Goal: Transaction & Acquisition: Purchase product/service

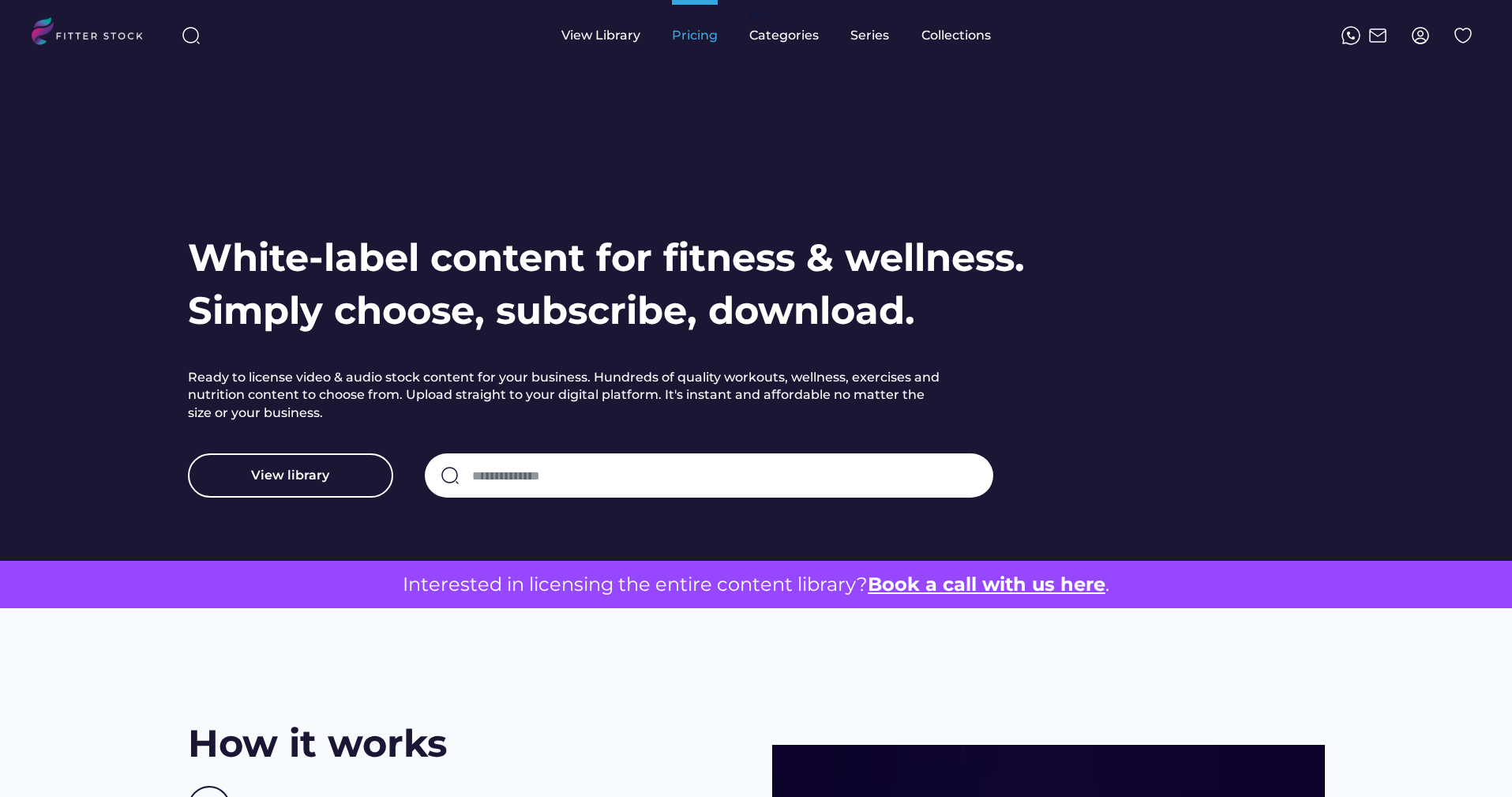
click at [677, 41] on div "Pricing" at bounding box center [694, 35] width 46 height 17
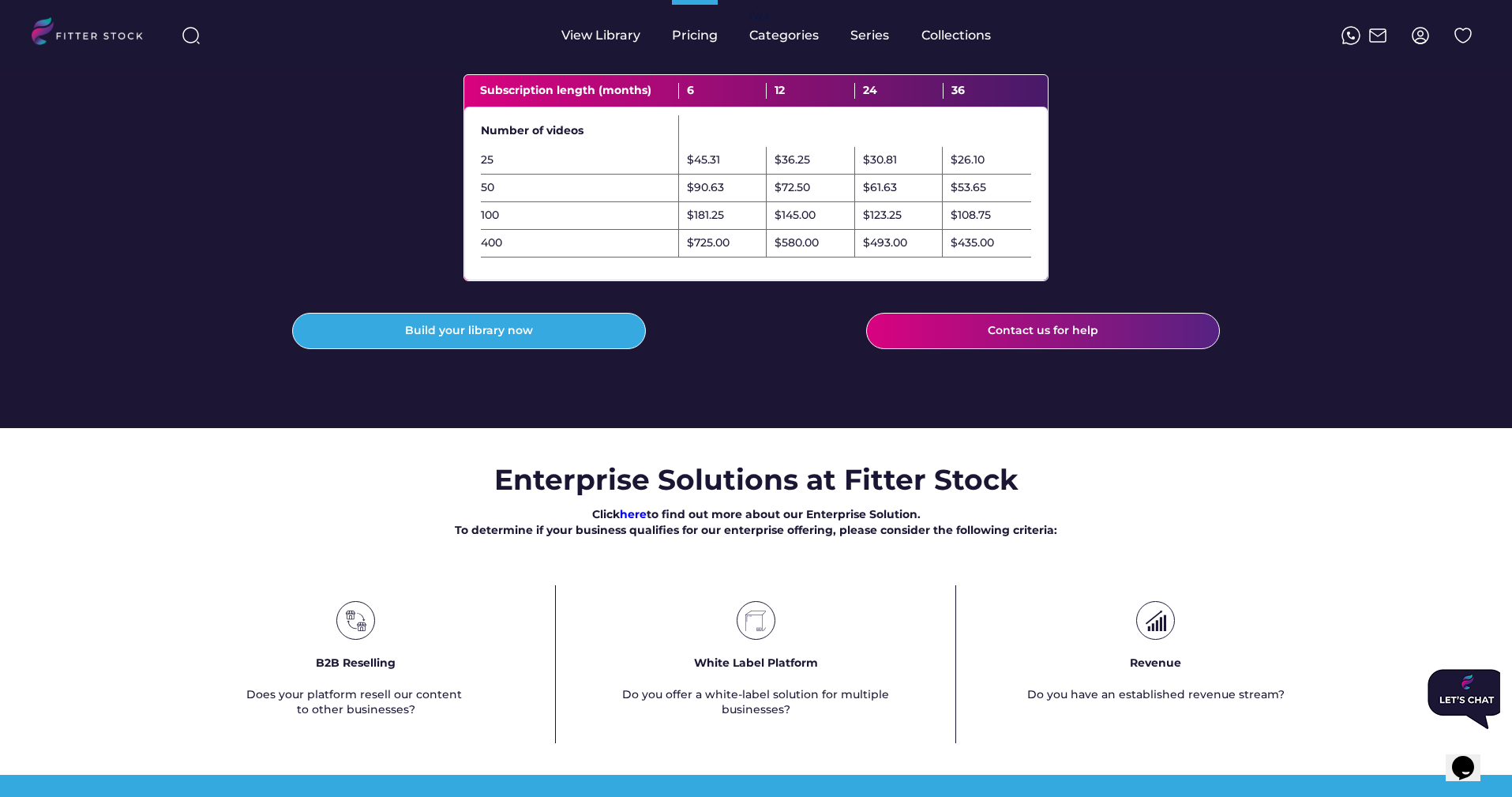
scroll to position [463, 0]
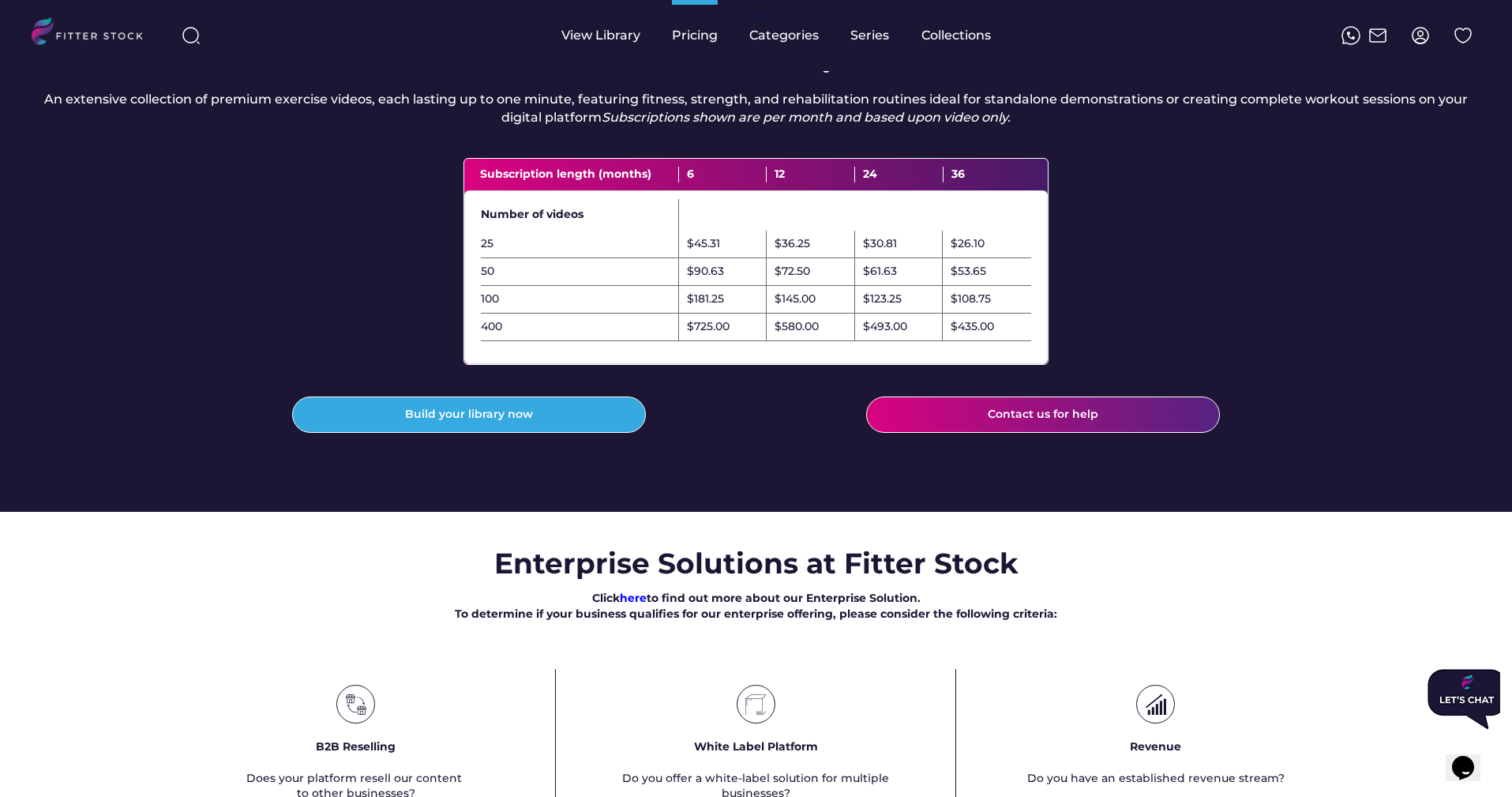
click at [418, 555] on div "Pricing Fitness & Wellness/Nutrition Choose a monthly subscription plan that fi…" at bounding box center [756, 646] width 1512 height 2077
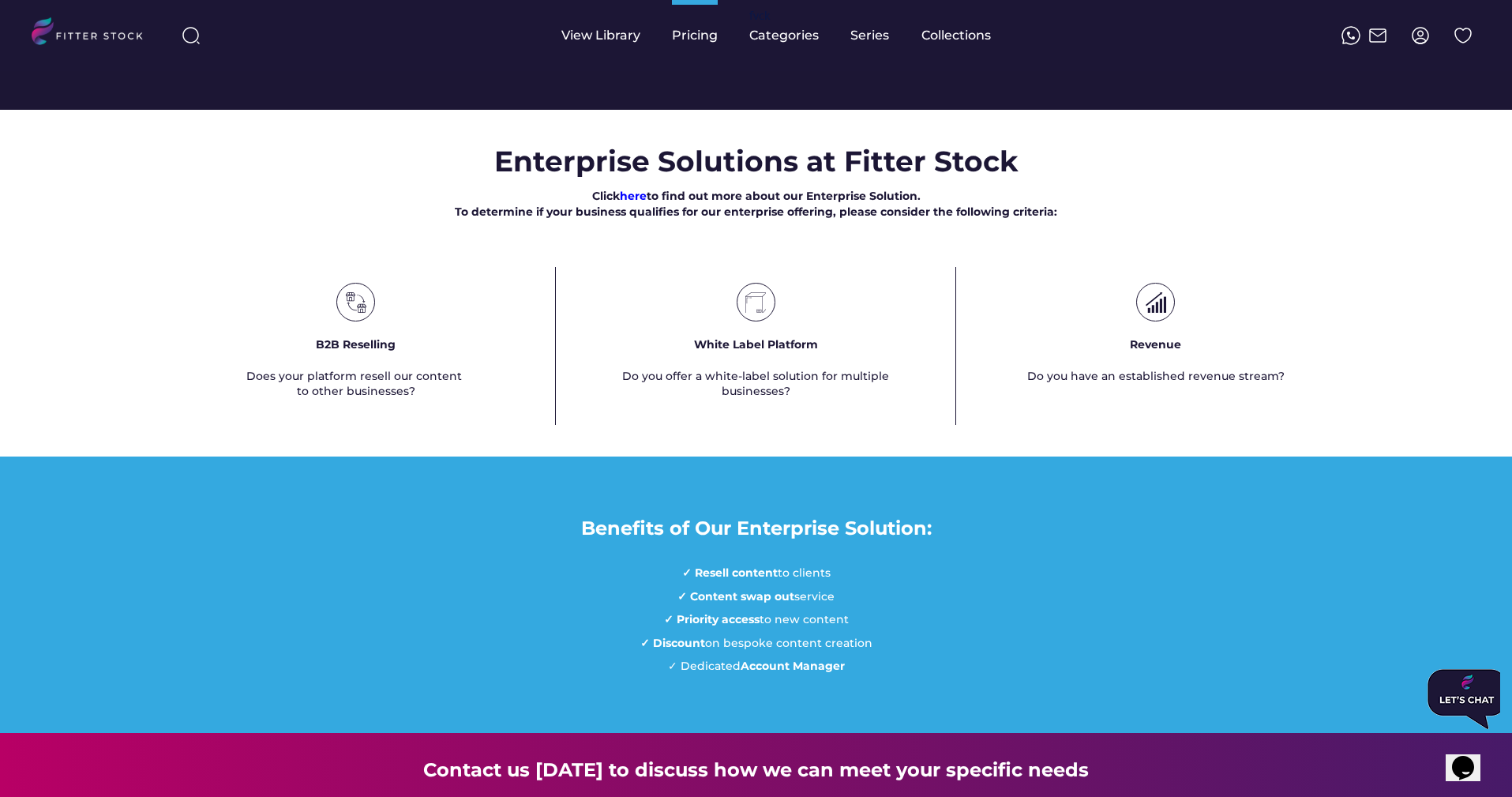
scroll to position [0, 0]
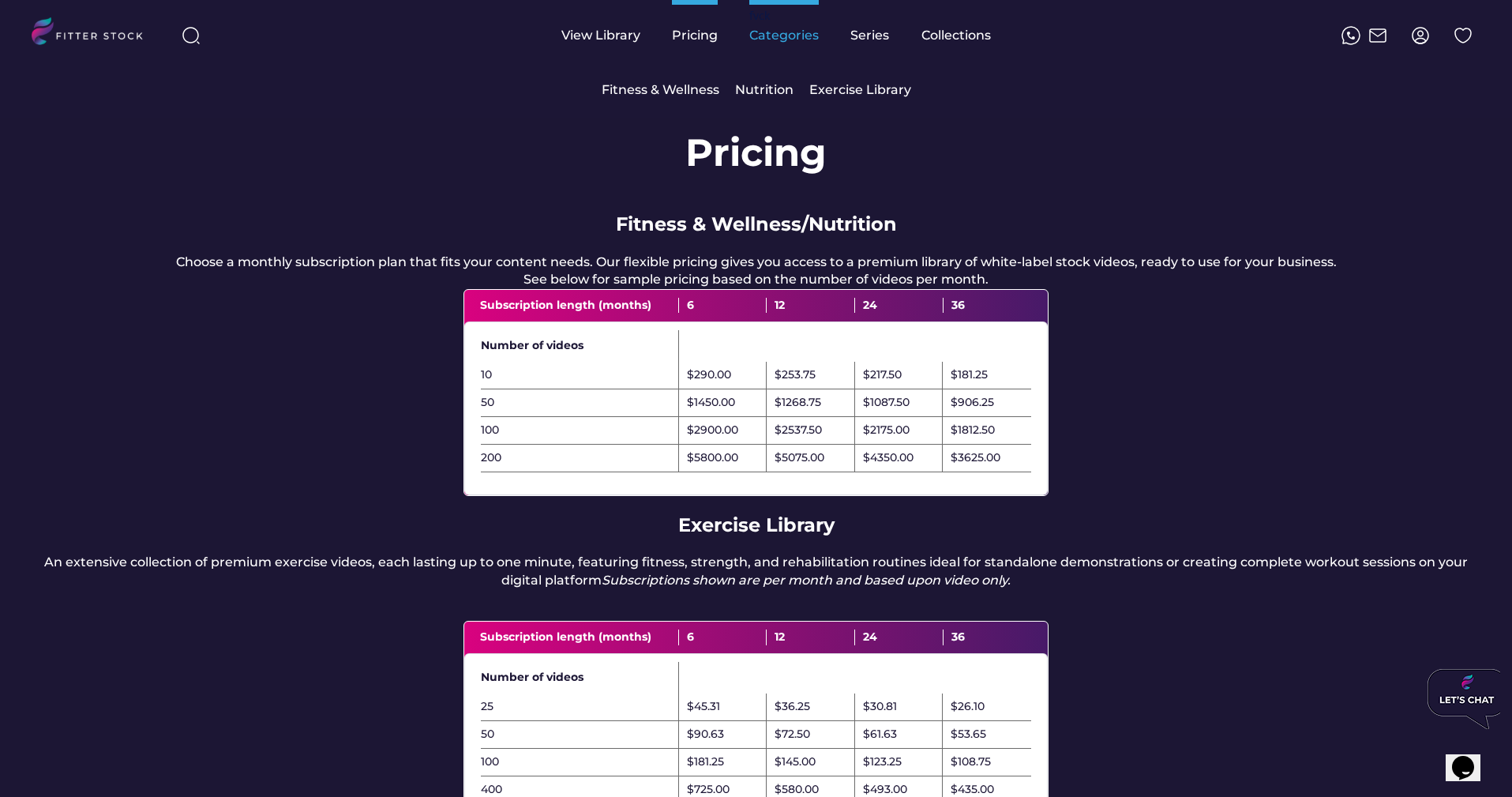
click at [752, 37] on div "Categories" at bounding box center [784, 35] width 70 height 17
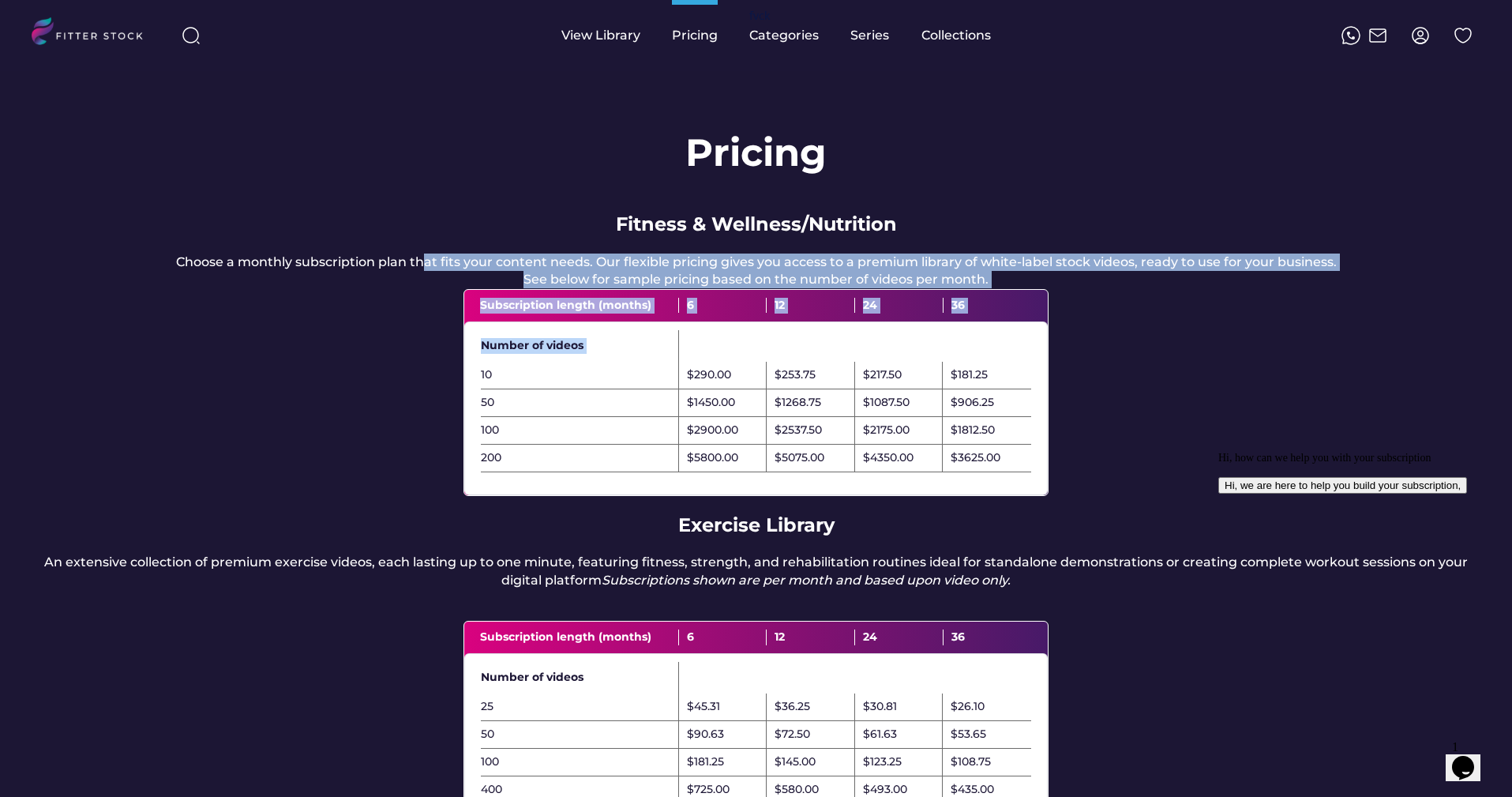
drag, startPoint x: 426, startPoint y: 262, endPoint x: 540, endPoint y: 390, distance: 171.4
click at [540, 387] on div "Pricing Fitness & Wellness/Nutrition Choose a monthly subscription plan that fi…" at bounding box center [756, 522] width 1512 height 903
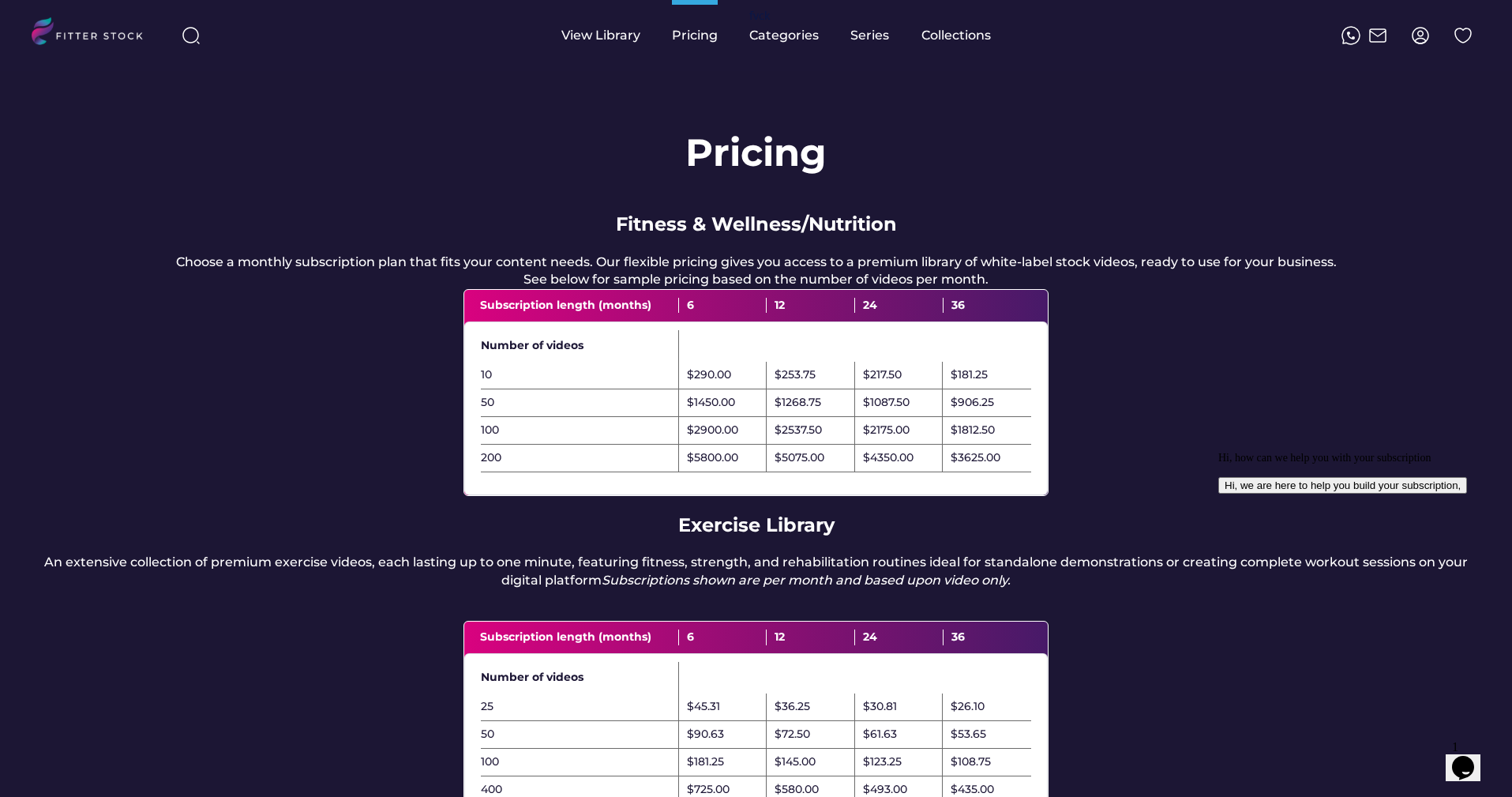
click at [500, 528] on div "Pricing Fitness & Wellness/Nutrition Choose a monthly subscription plan that fi…" at bounding box center [756, 522] width 1512 height 903
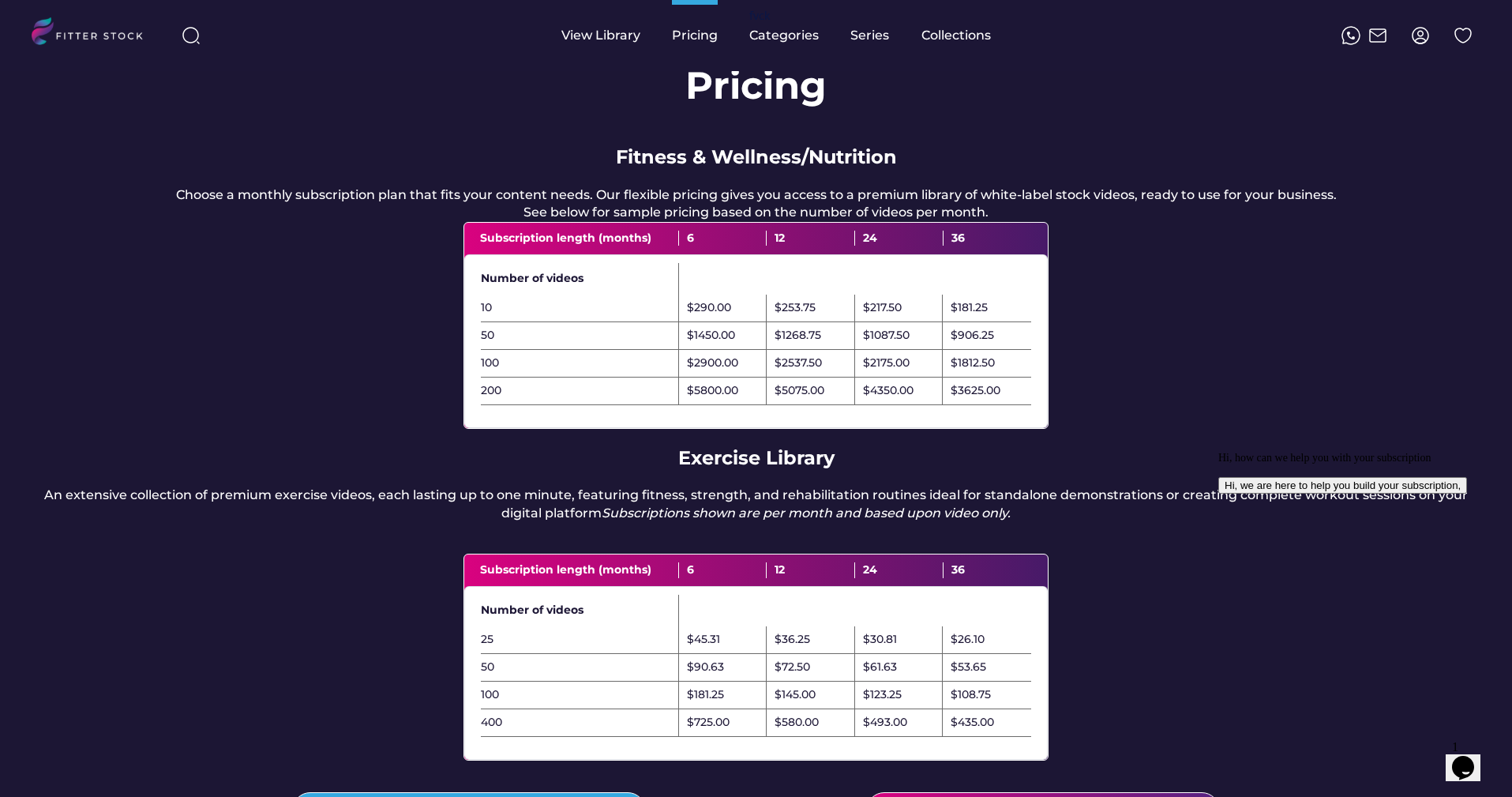
scroll to position [717, 0]
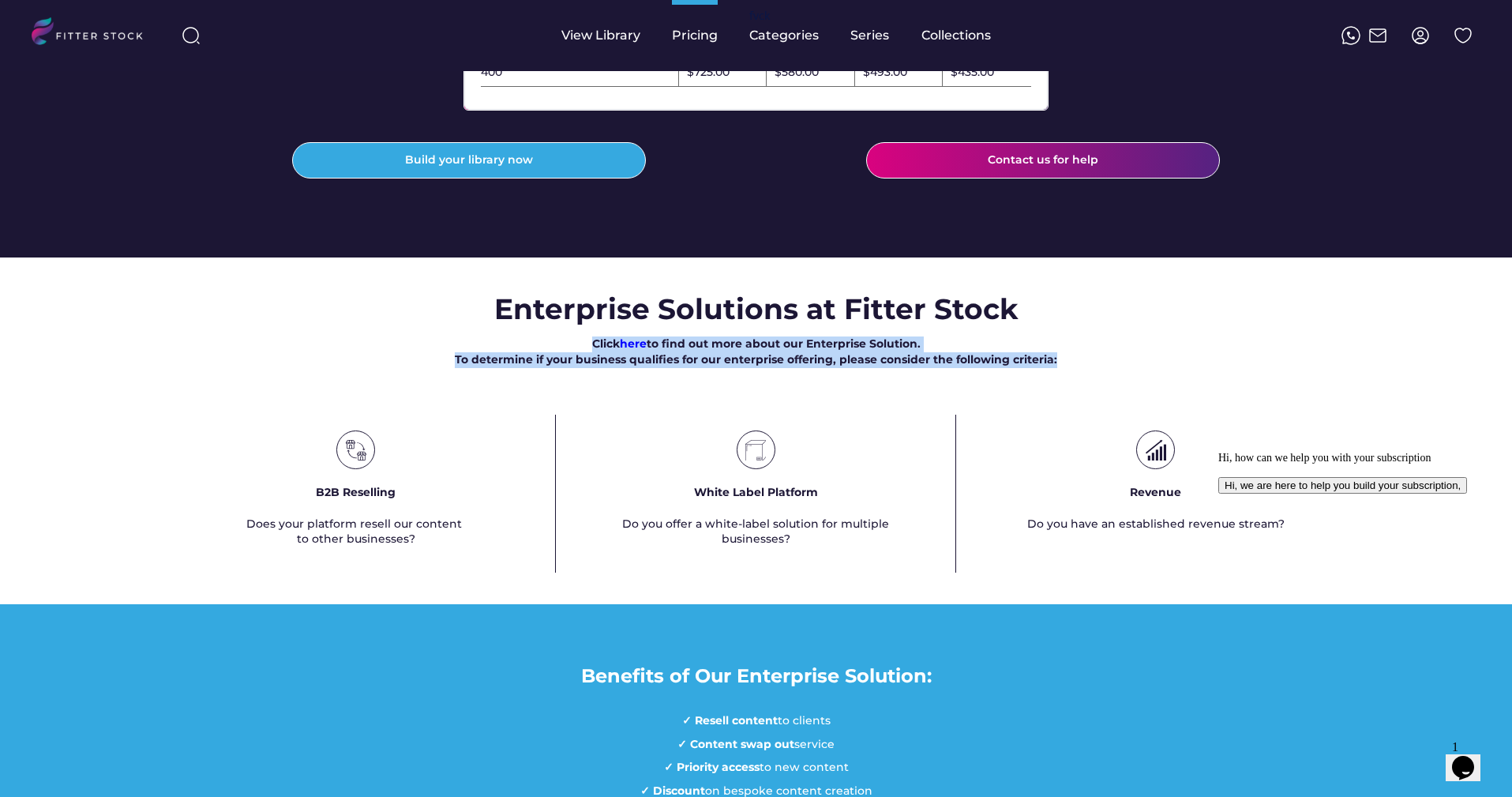
drag, startPoint x: 673, startPoint y: 368, endPoint x: 924, endPoint y: 434, distance: 259.5
click at [924, 434] on div "Enterprise Solutions at Fitter Stock Click here to find out more about our Ente…" at bounding box center [756, 430] width 1512 height 284
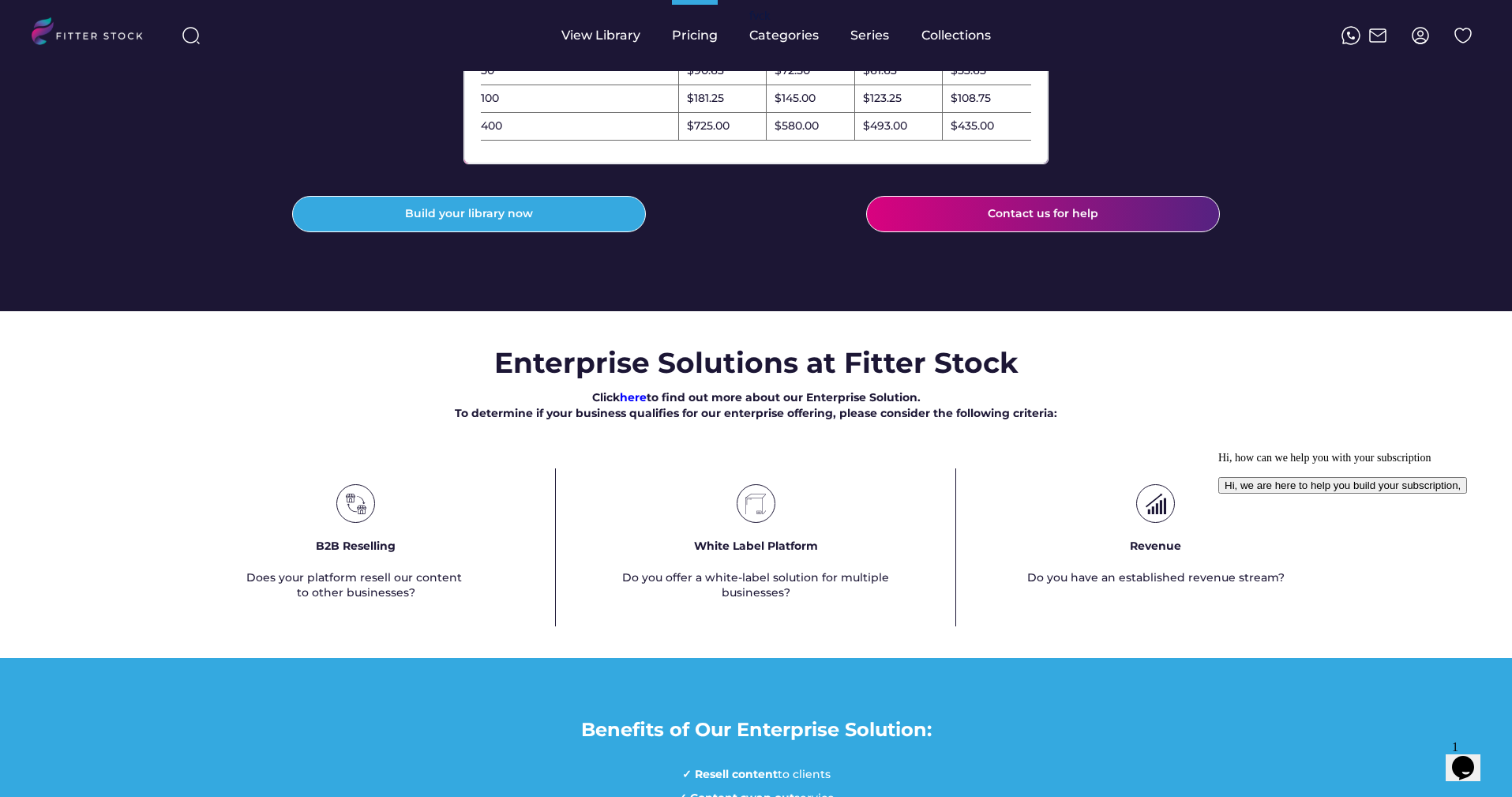
scroll to position [411, 0]
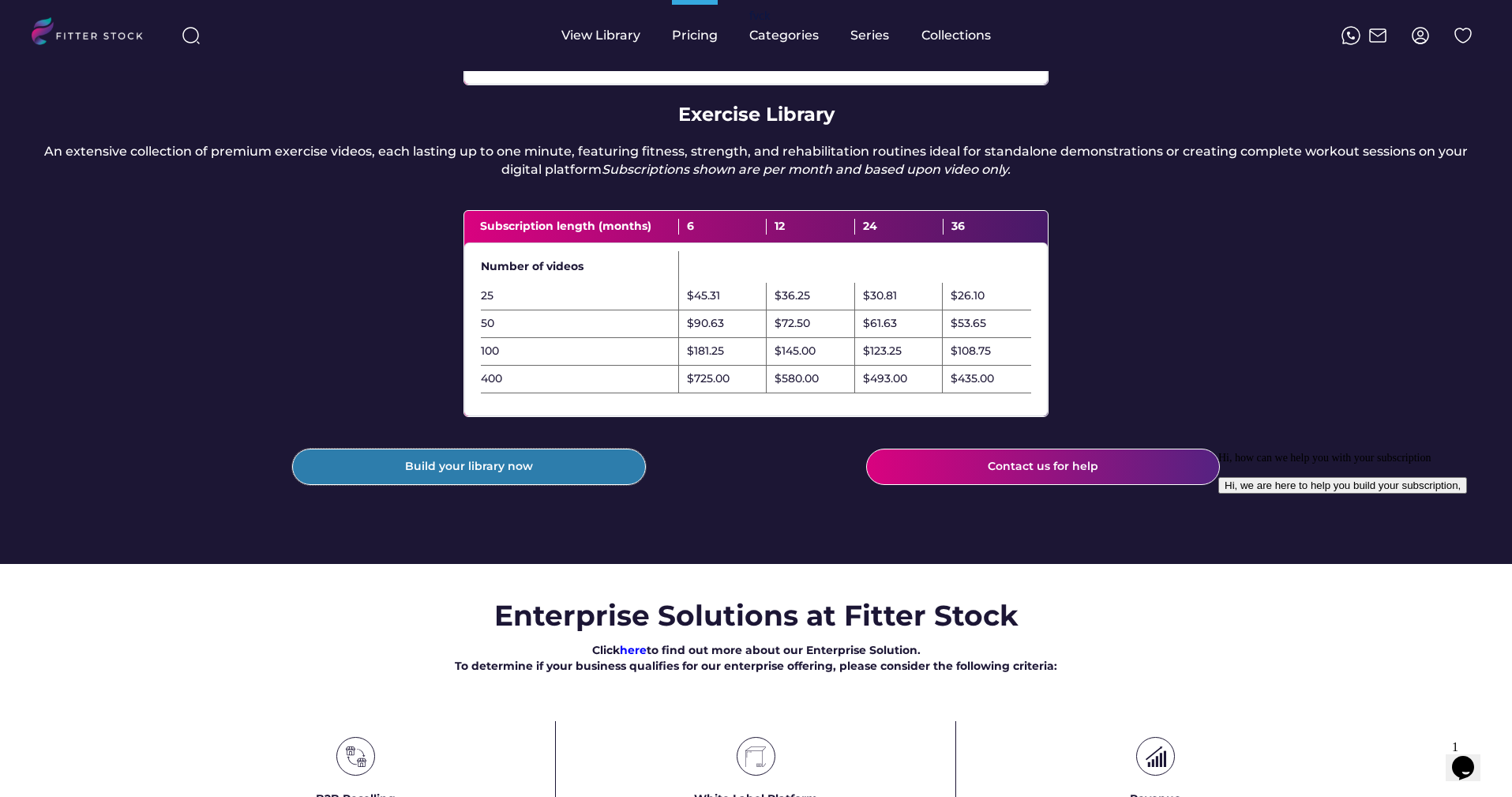
click at [535, 485] on button "Build your library now" at bounding box center [468, 467] width 353 height 36
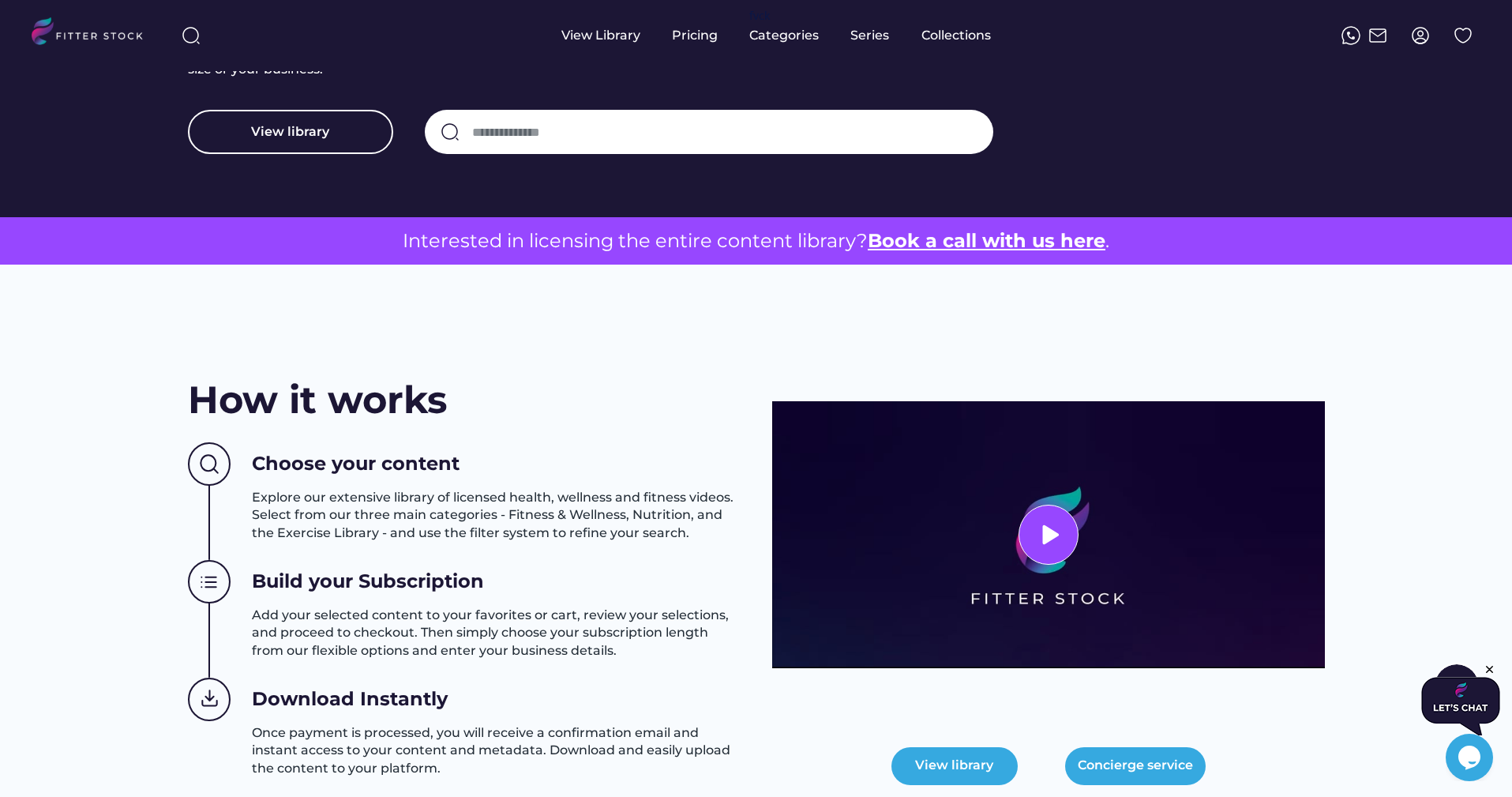
scroll to position [565, 0]
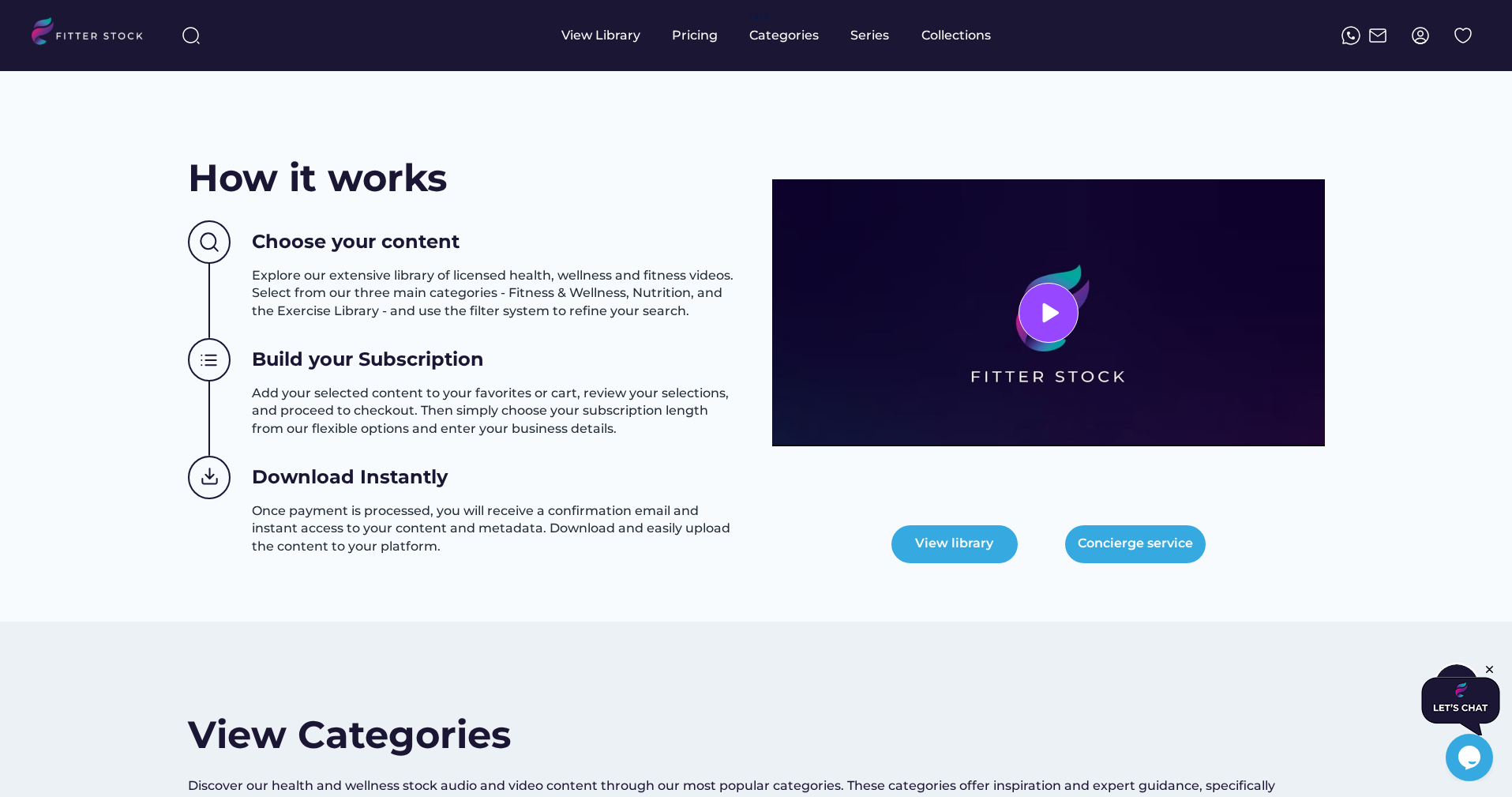
drag, startPoint x: 574, startPoint y: 589, endPoint x: 424, endPoint y: 450, distance: 204.5
click at [424, 450] on div "How it works Choose your content Explore our extensive library of licensed heal…" at bounding box center [464, 370] width 553 height 438
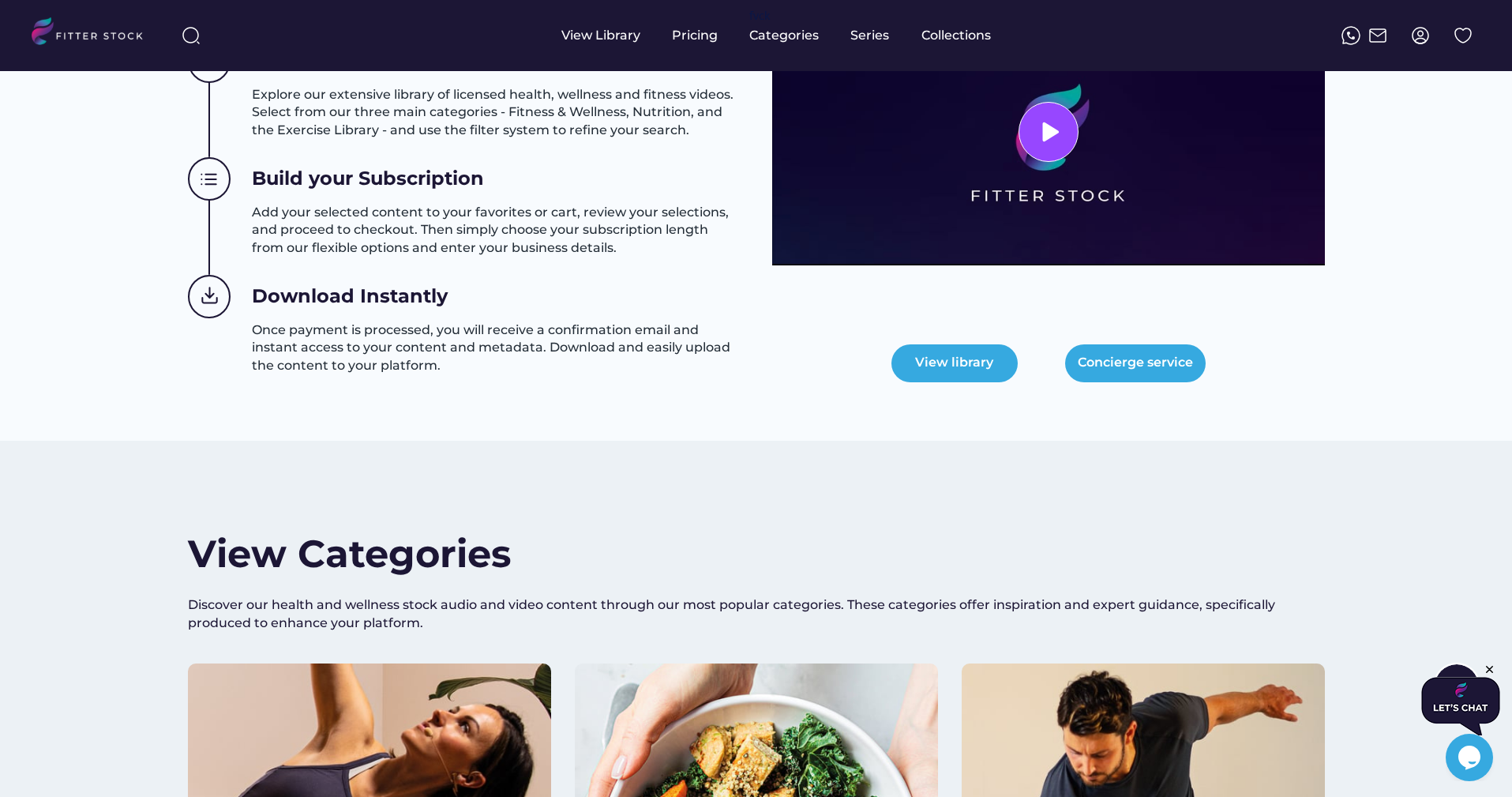
scroll to position [745, 0]
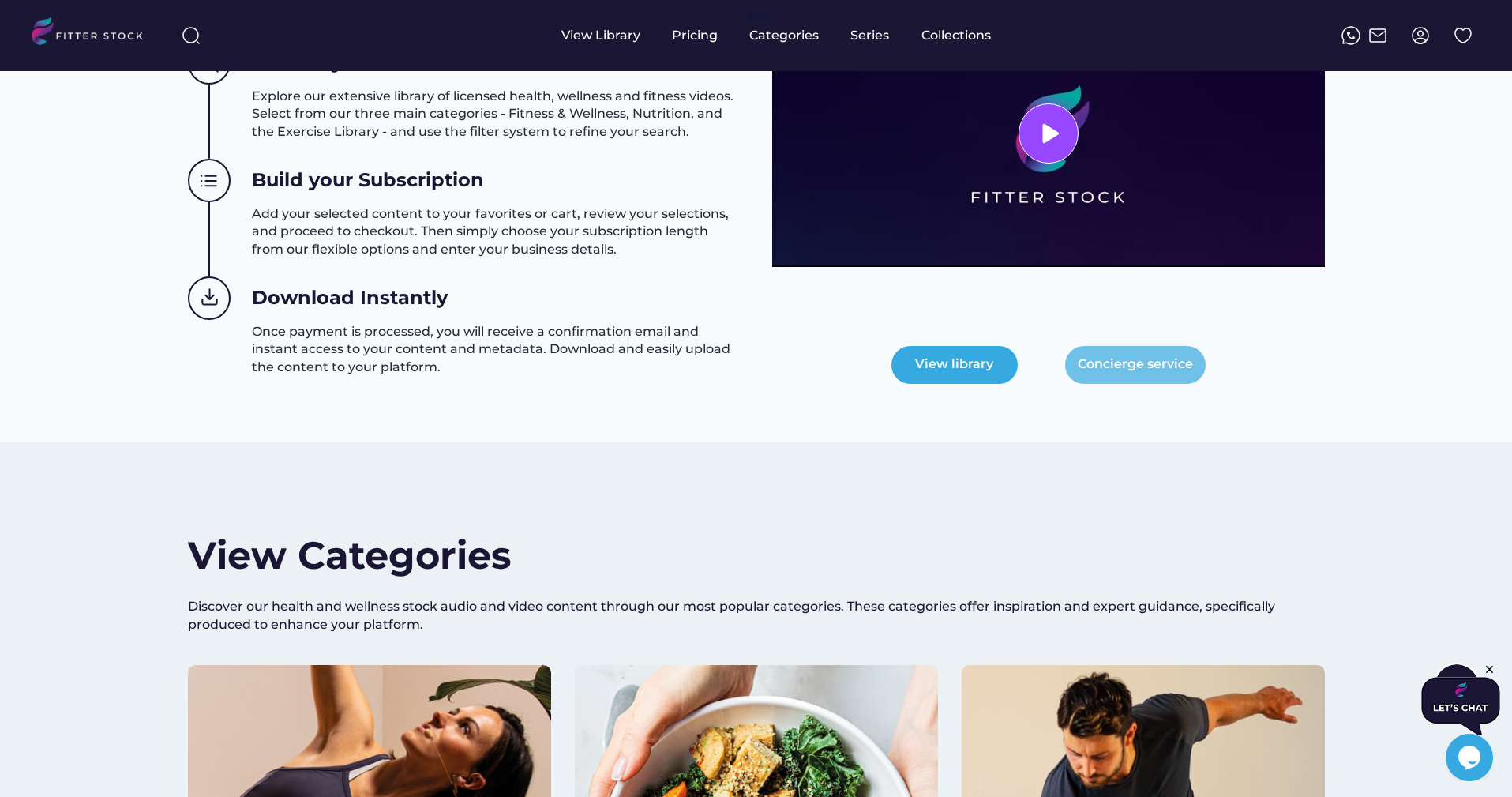
click at [1121, 365] on button "Concierge service" at bounding box center [1135, 365] width 141 height 38
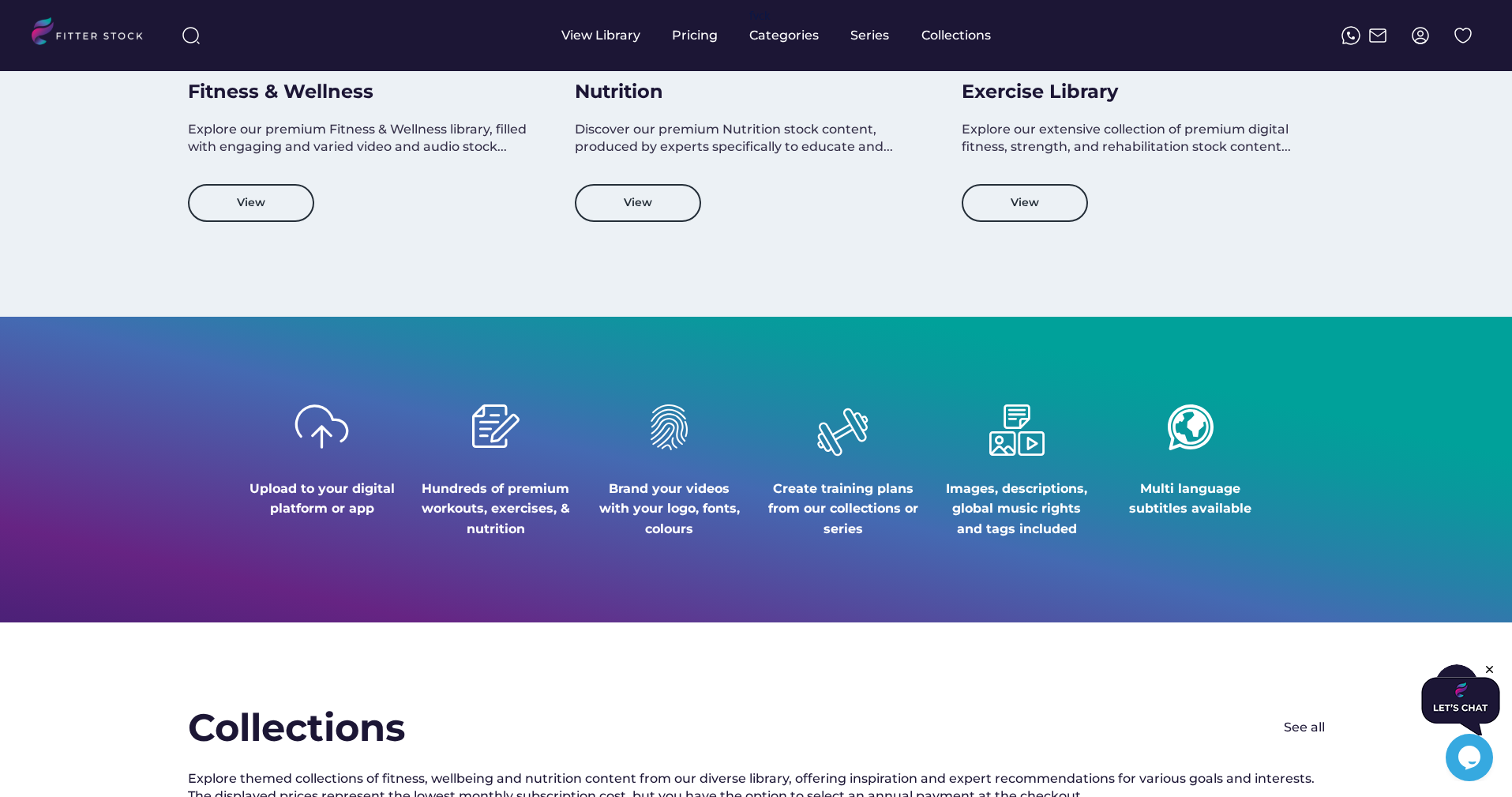
click at [655, 583] on div "Upload to your digital platform or app Hundreds of premium workouts, exercises,…" at bounding box center [756, 469] width 1512 height 305
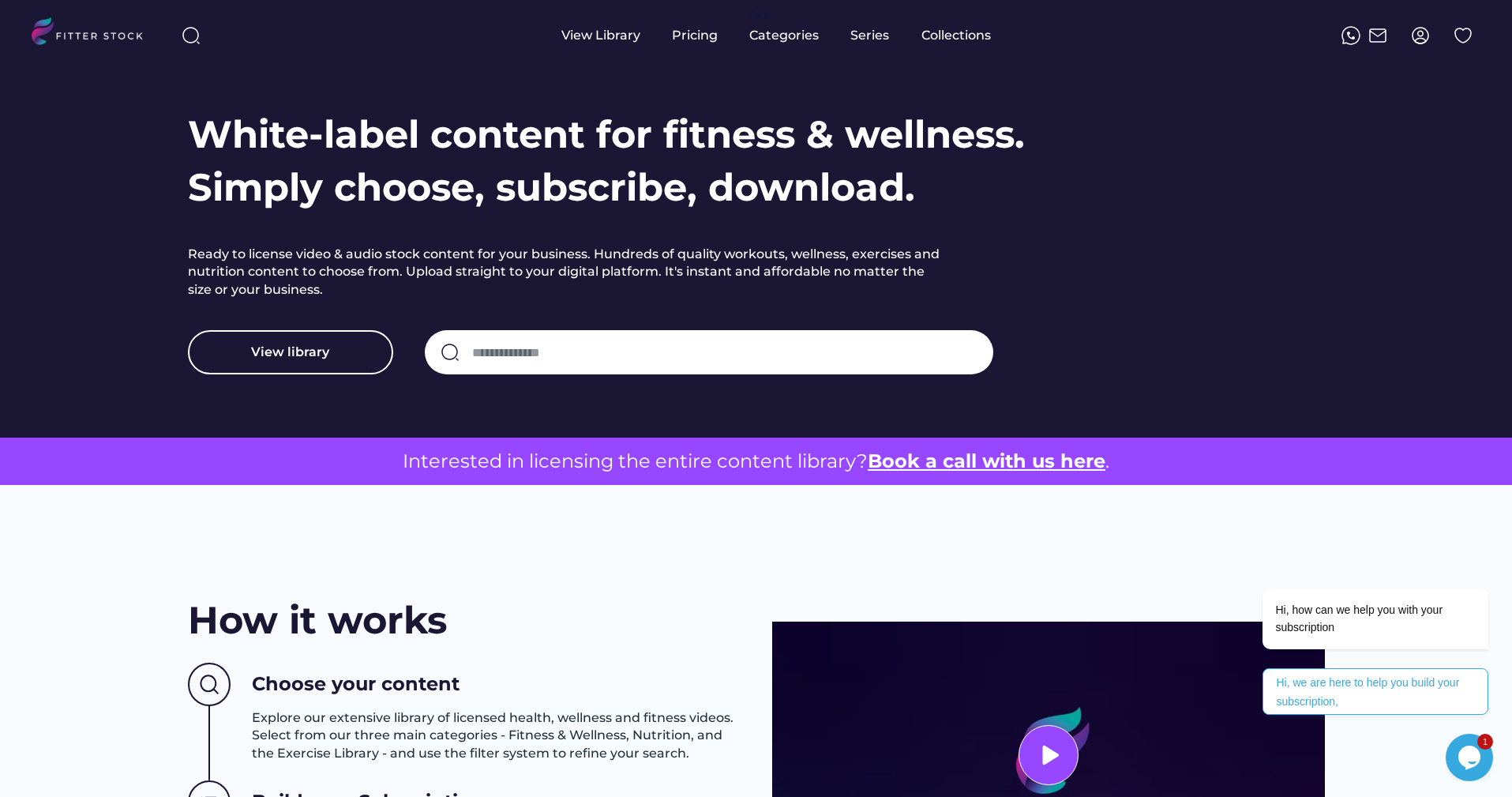
scroll to position [0, 0]
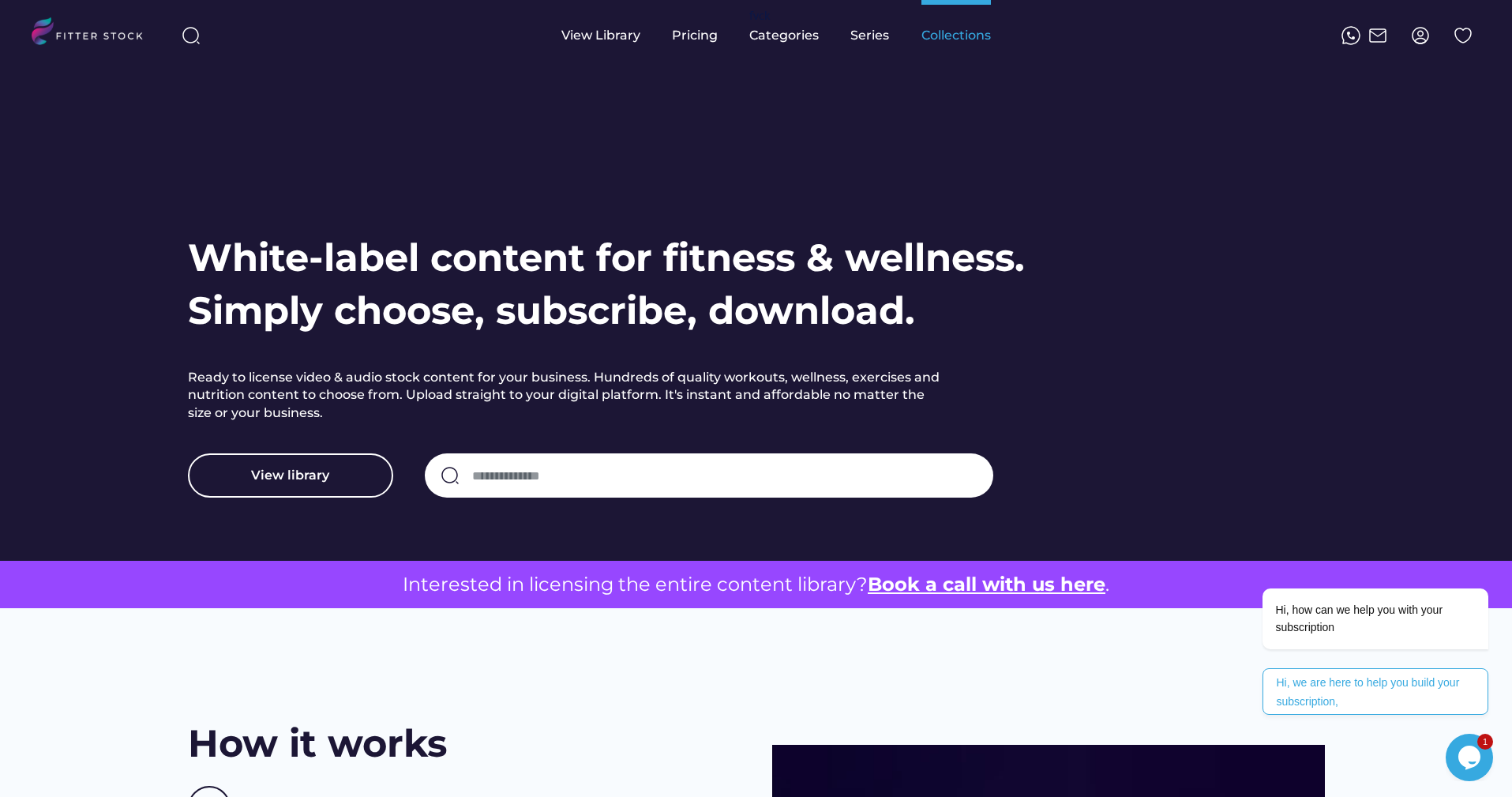
click at [967, 42] on div "Collections" at bounding box center [956, 35] width 70 height 17
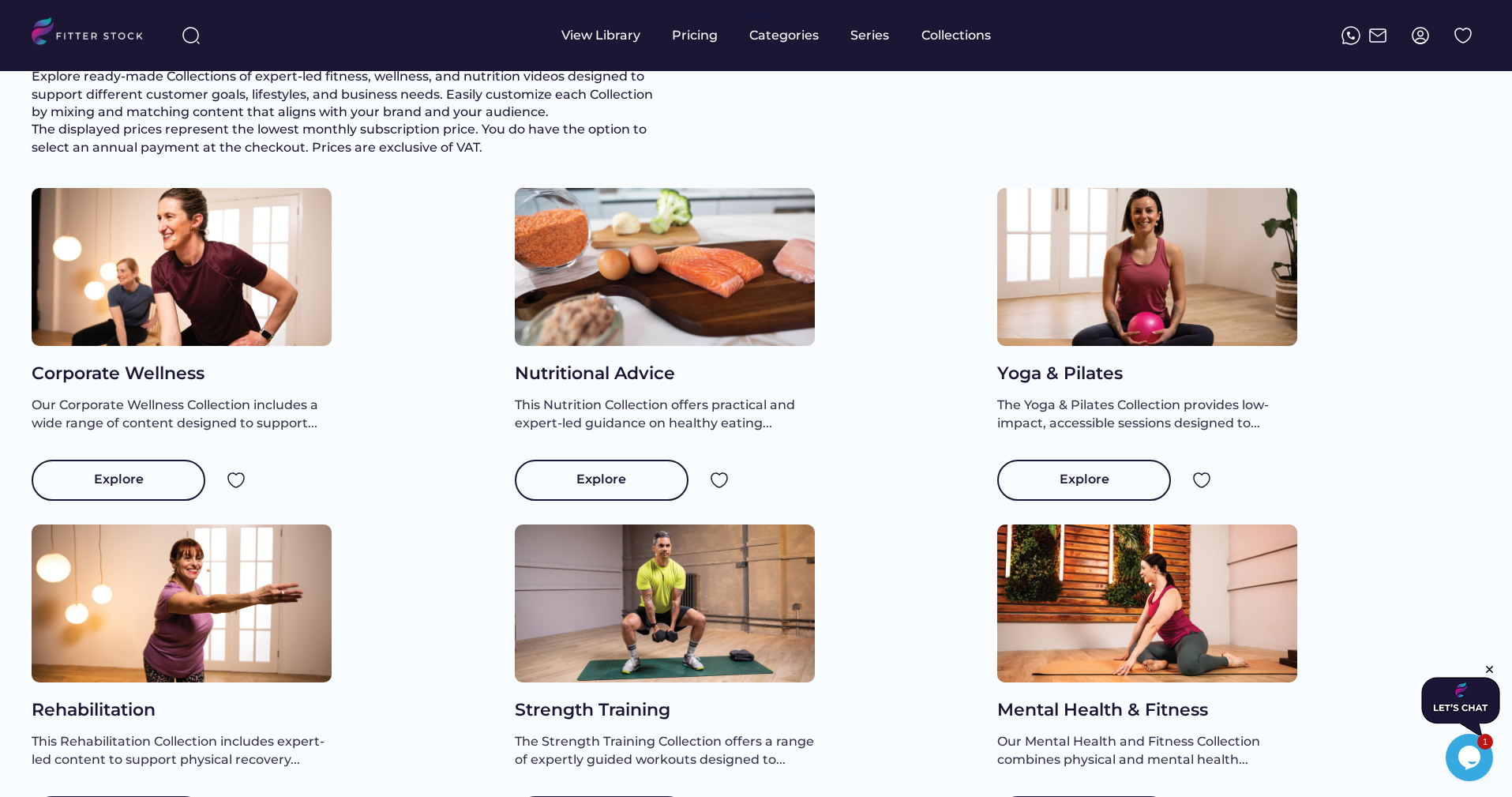
scroll to position [132, 0]
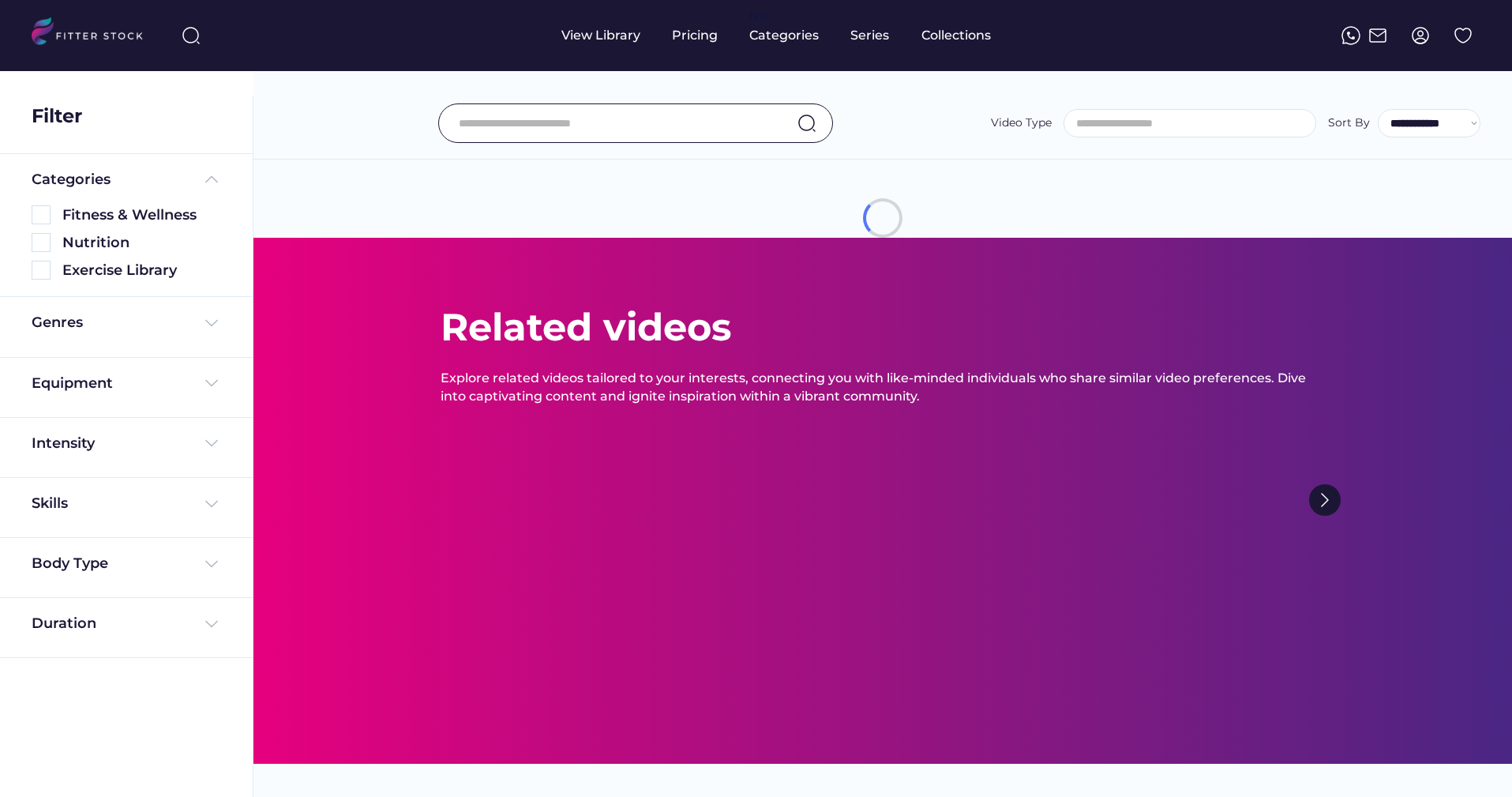
select select
select select "**********"
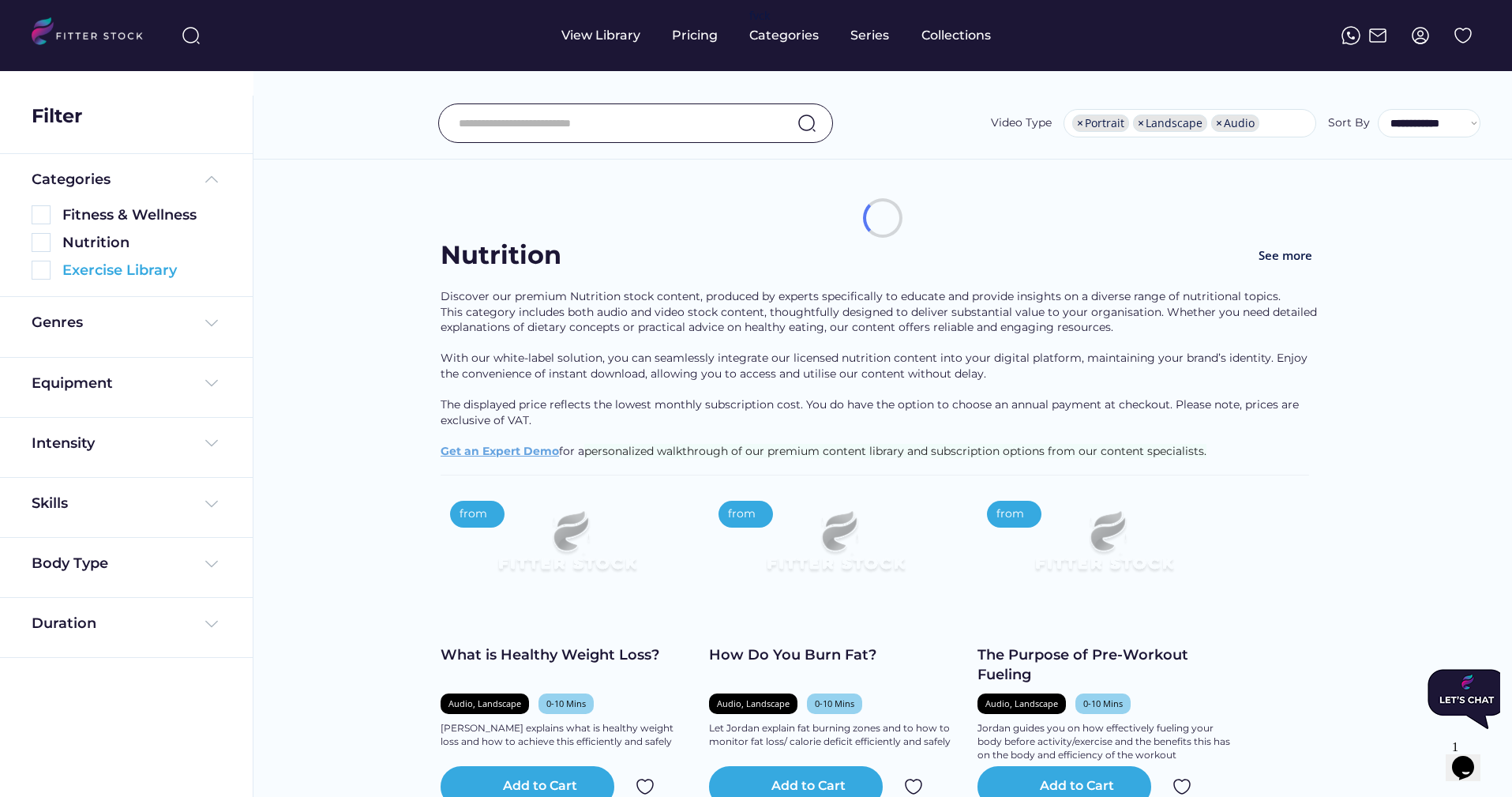
click at [157, 267] on div "Exercise Library" at bounding box center [142, 271] width 159 height 20
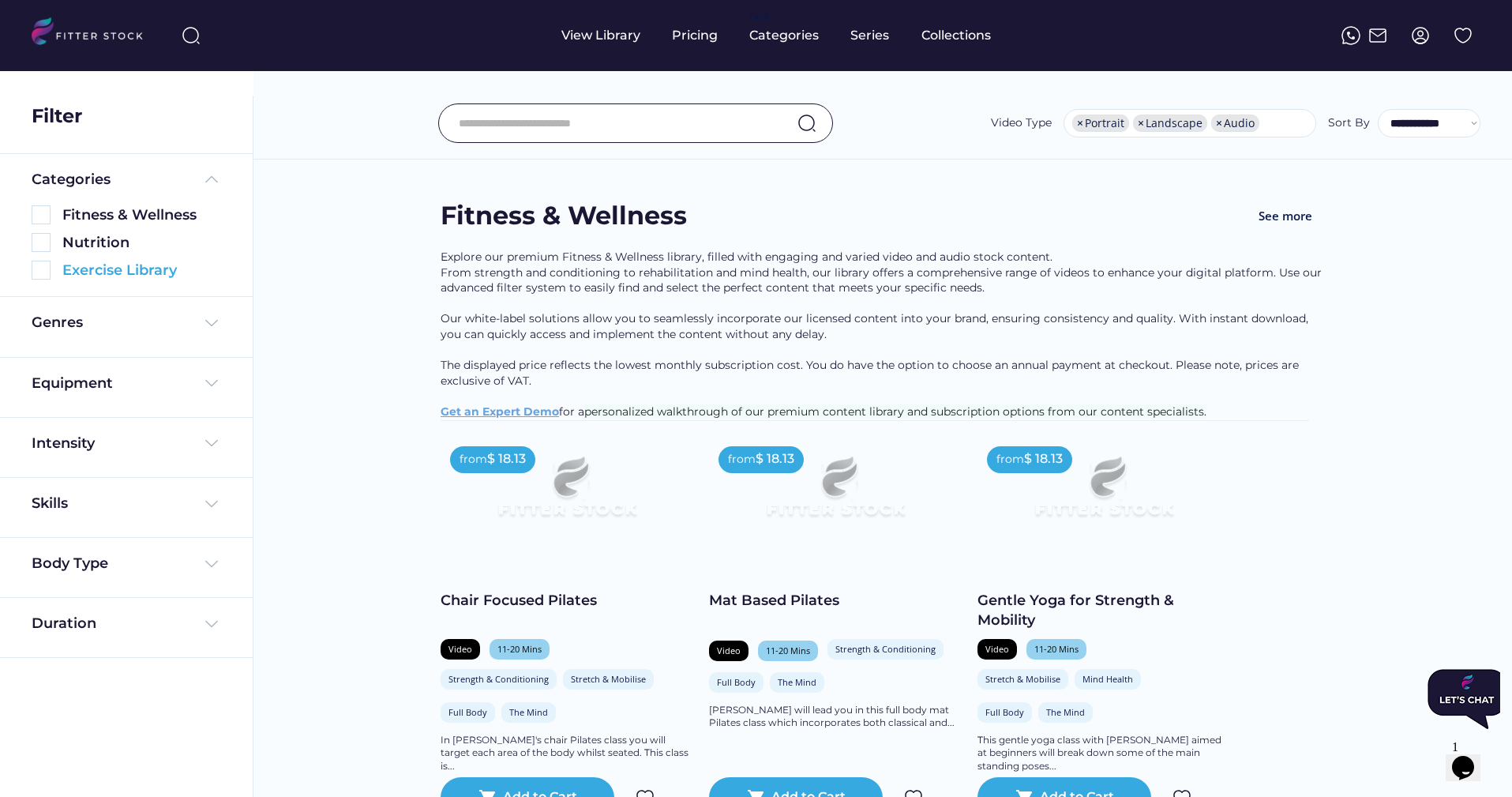
click at [41, 271] on img at bounding box center [41, 270] width 19 height 19
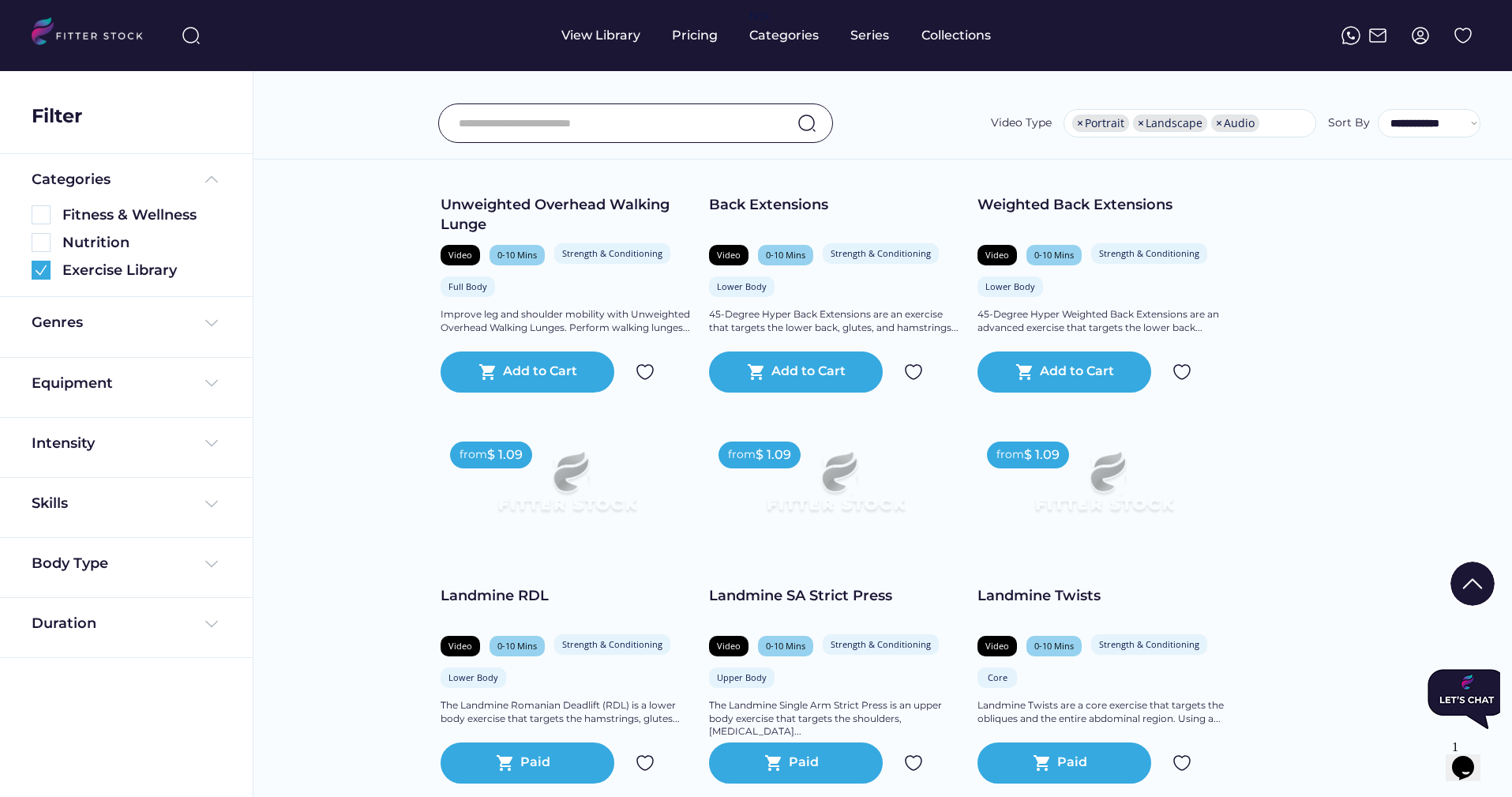
scroll to position [461, 0]
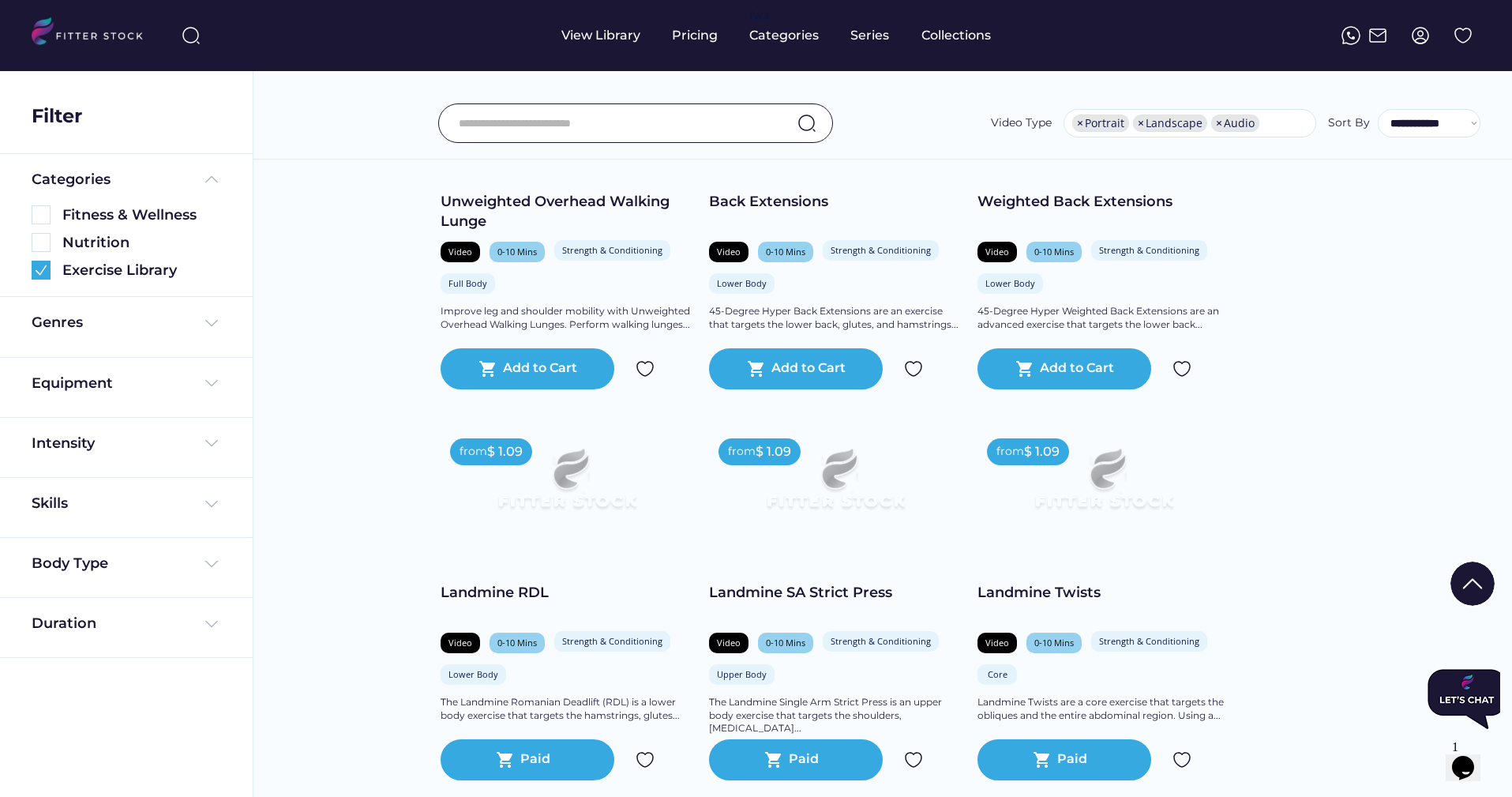
click at [1044, 764] on text "shopping_cart" at bounding box center [1042, 759] width 19 height 19
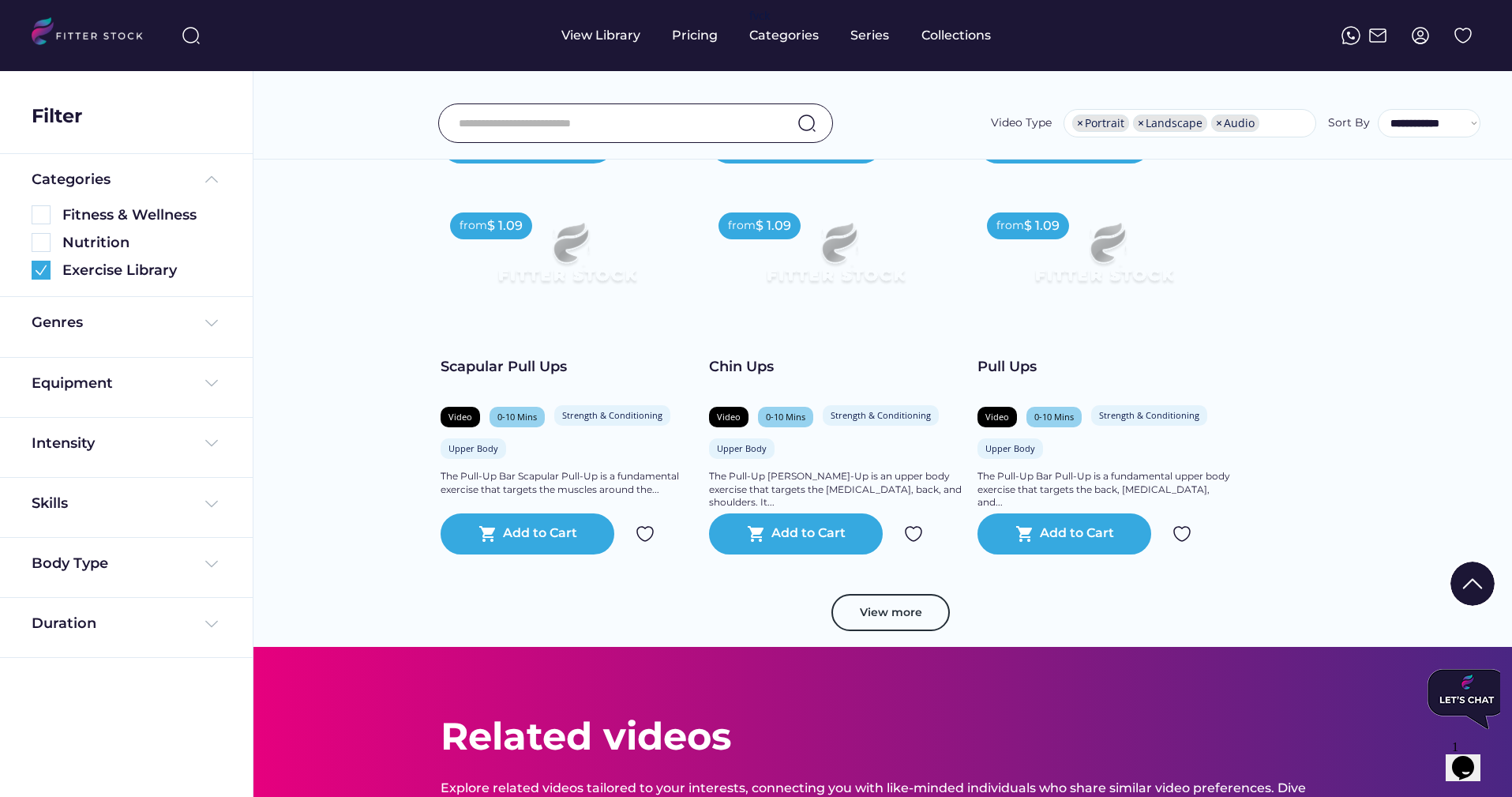
scroll to position [2518, 0]
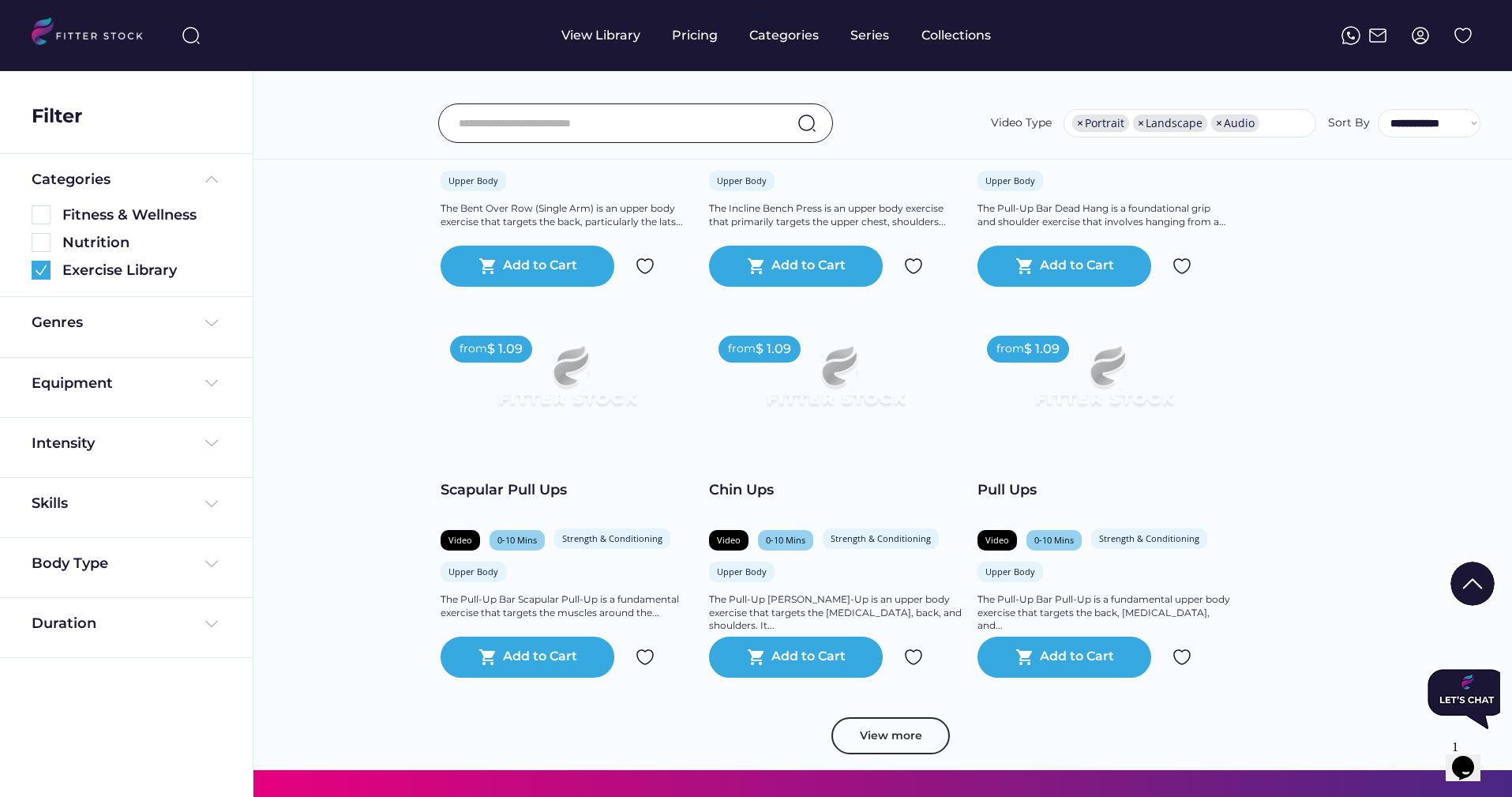
click at [791, 662] on div at bounding box center [756, 701] width 79 height 79
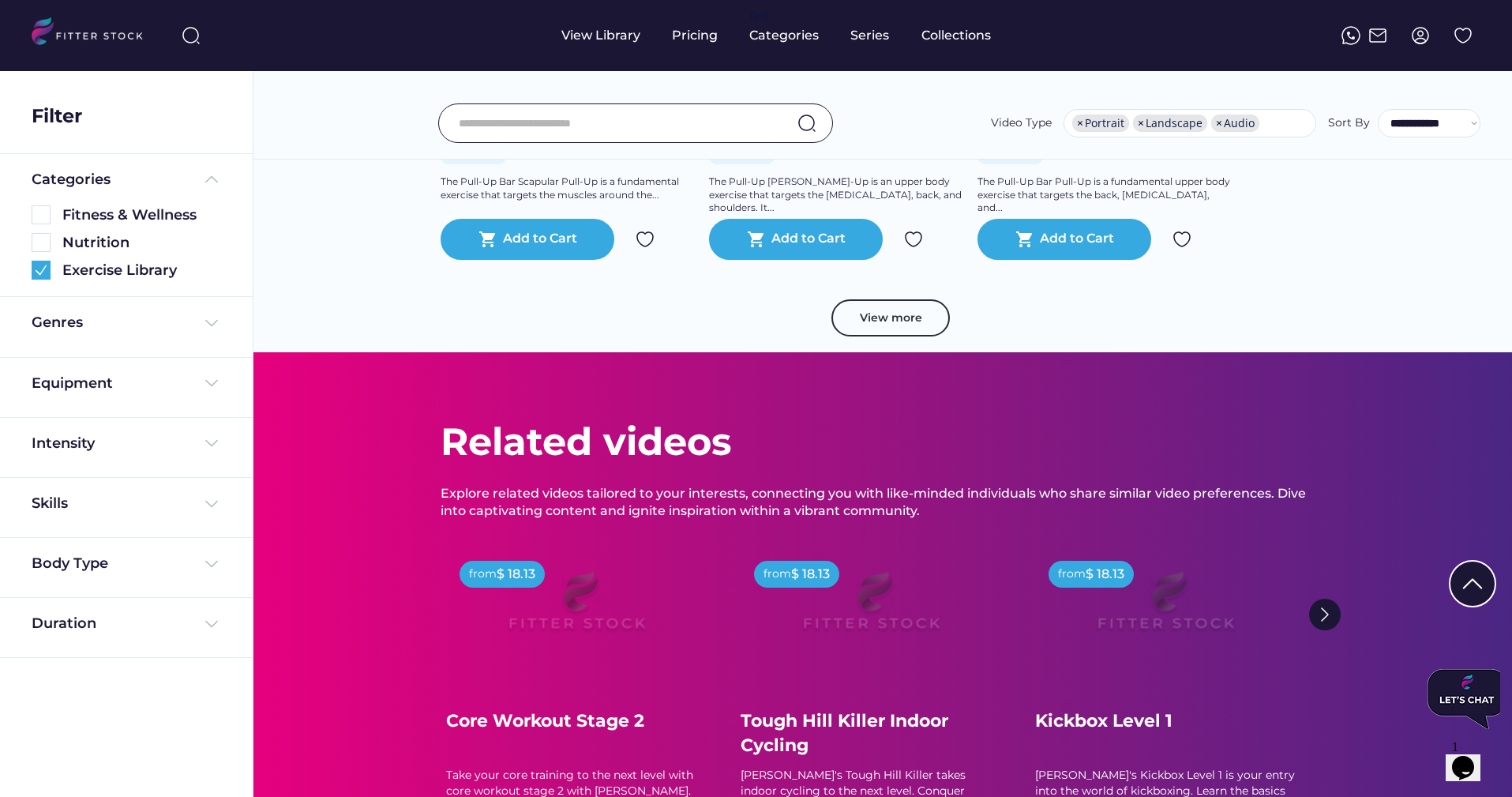
scroll to position [2676, 0]
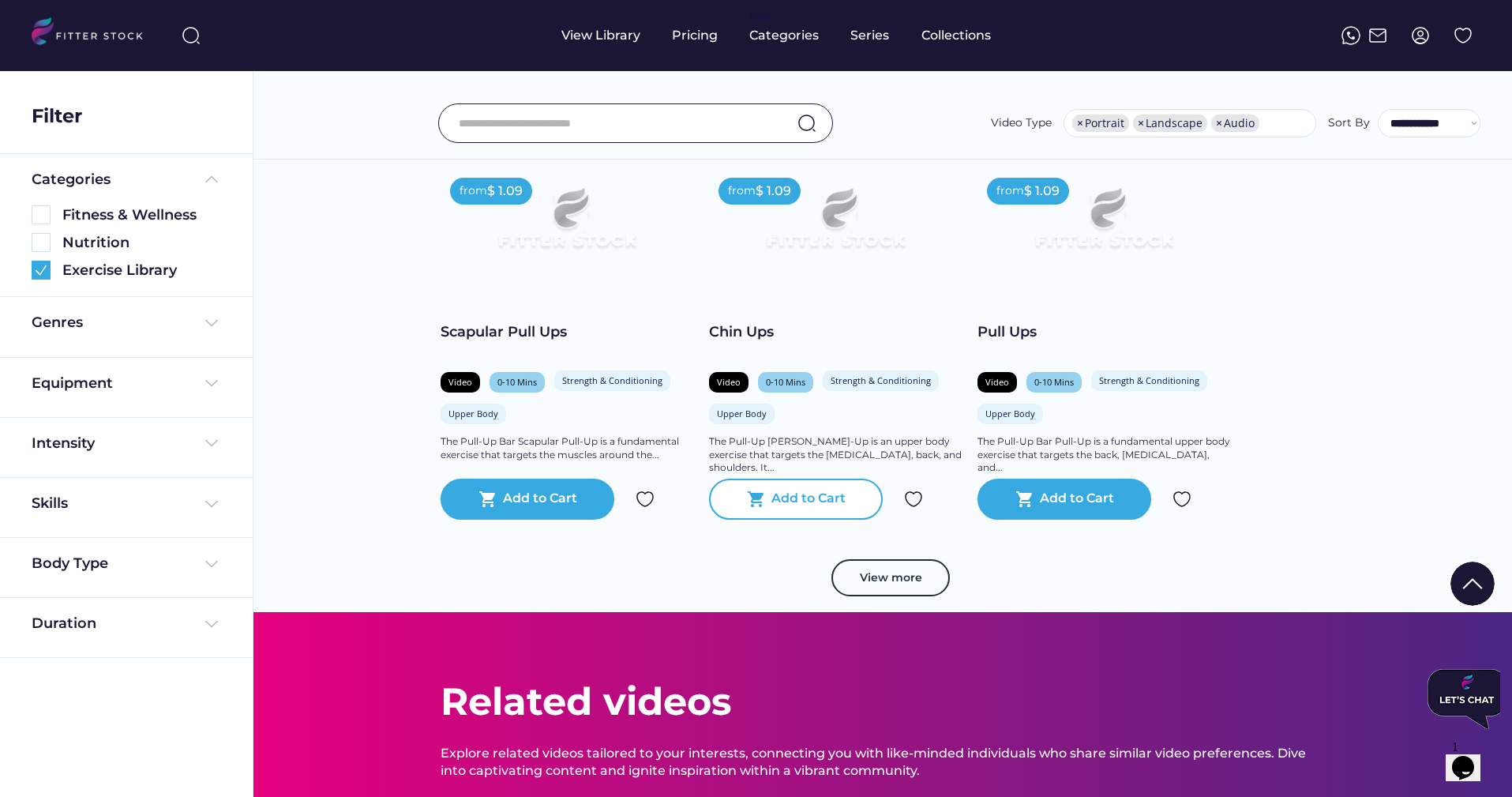
click at [804, 487] on div "shopping_cart Add to Cart" at bounding box center [796, 499] width 174 height 41
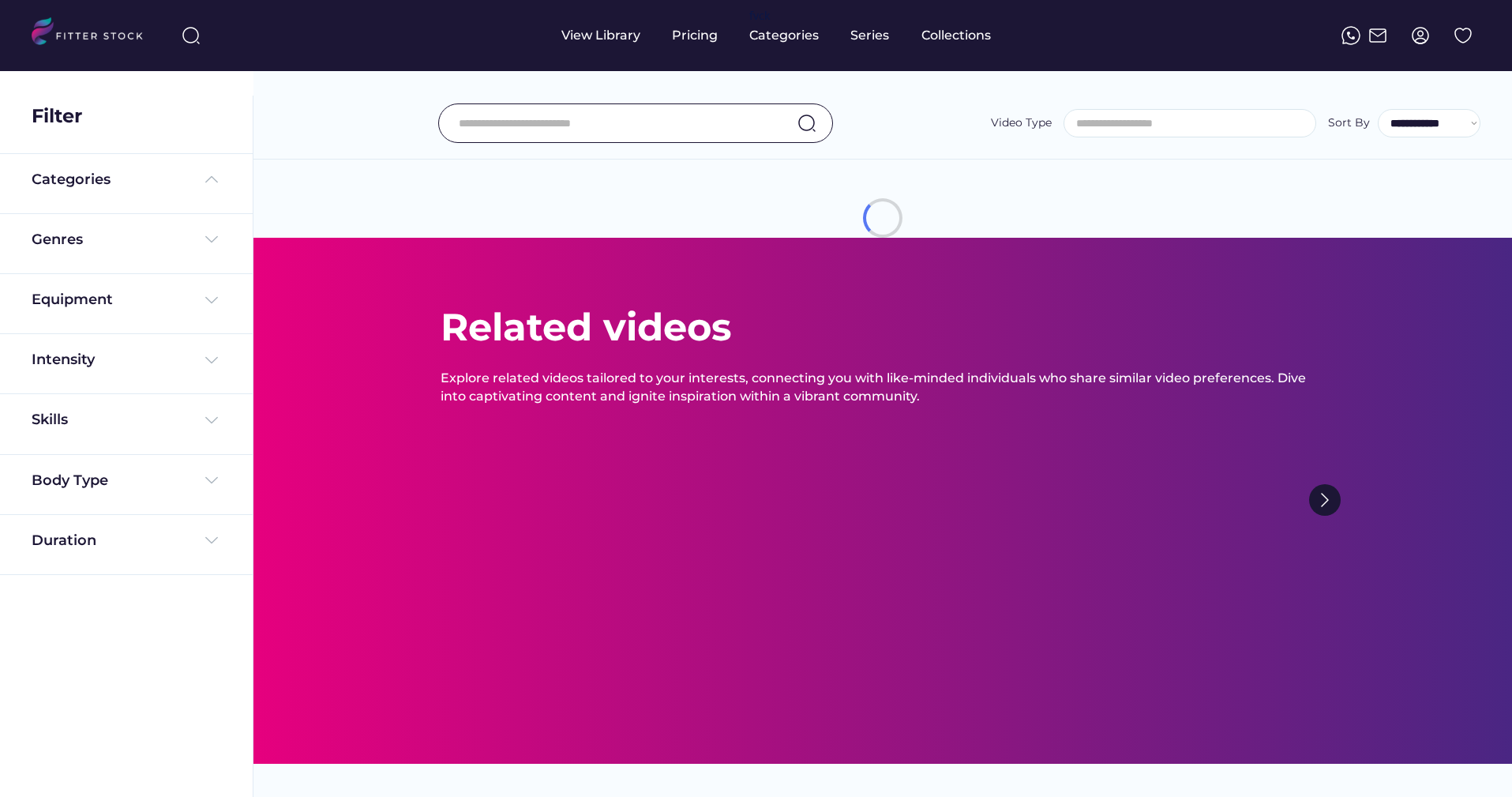
select select
select select "**********"
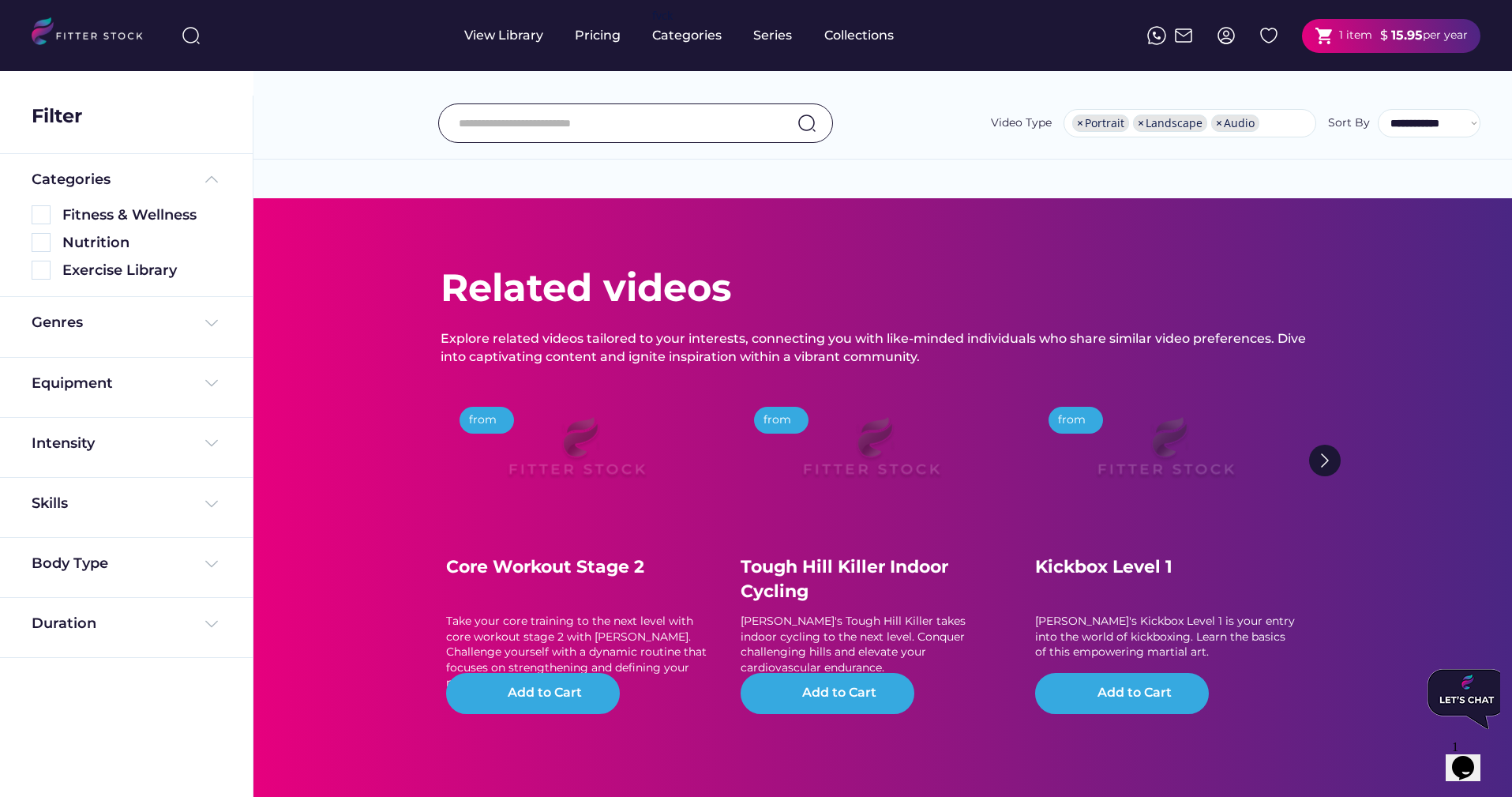
click at [1412, 36] on strong "15.95" at bounding box center [1407, 35] width 31 height 15
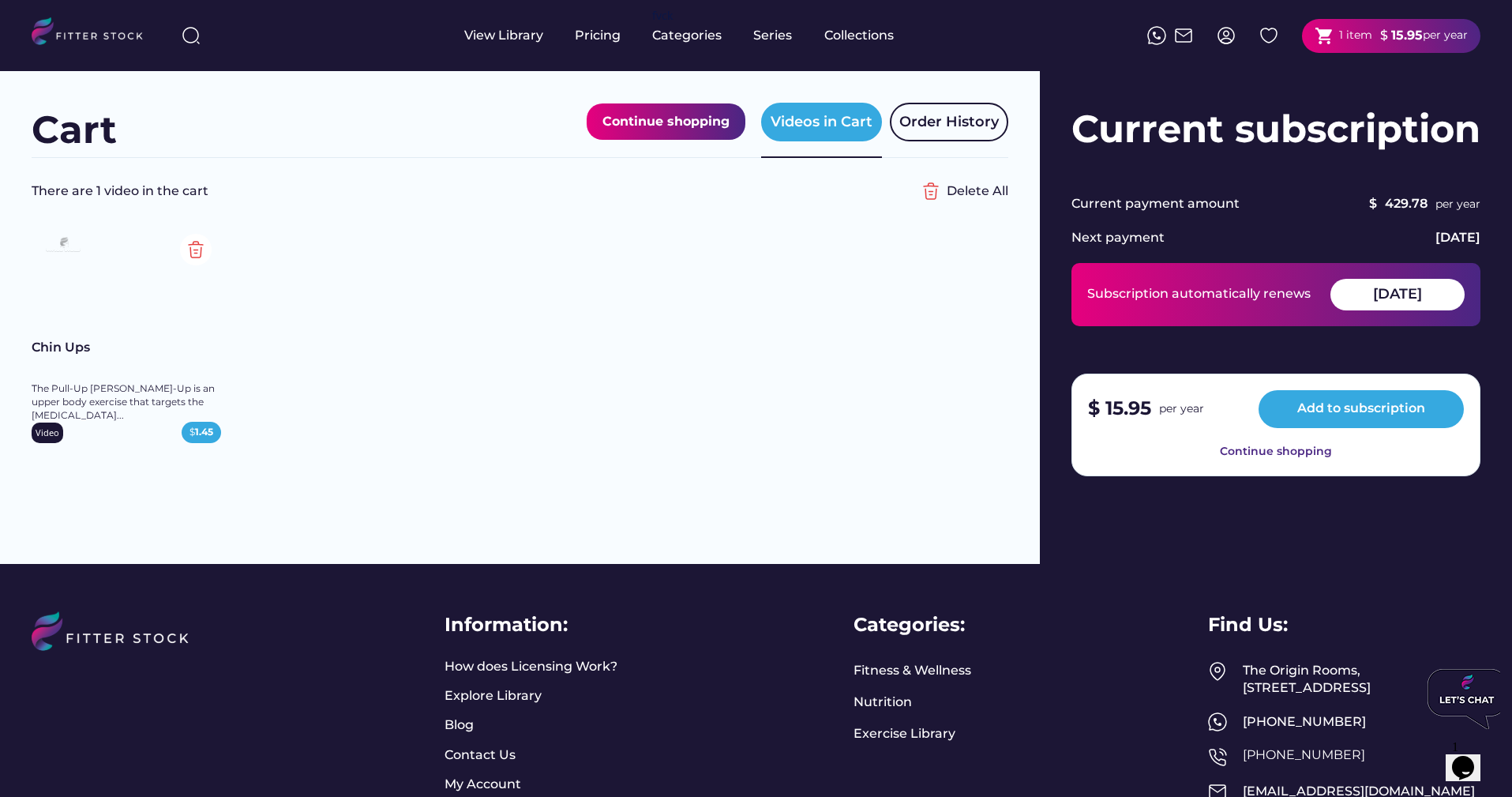
click at [188, 247] on img at bounding box center [196, 249] width 31 height 31
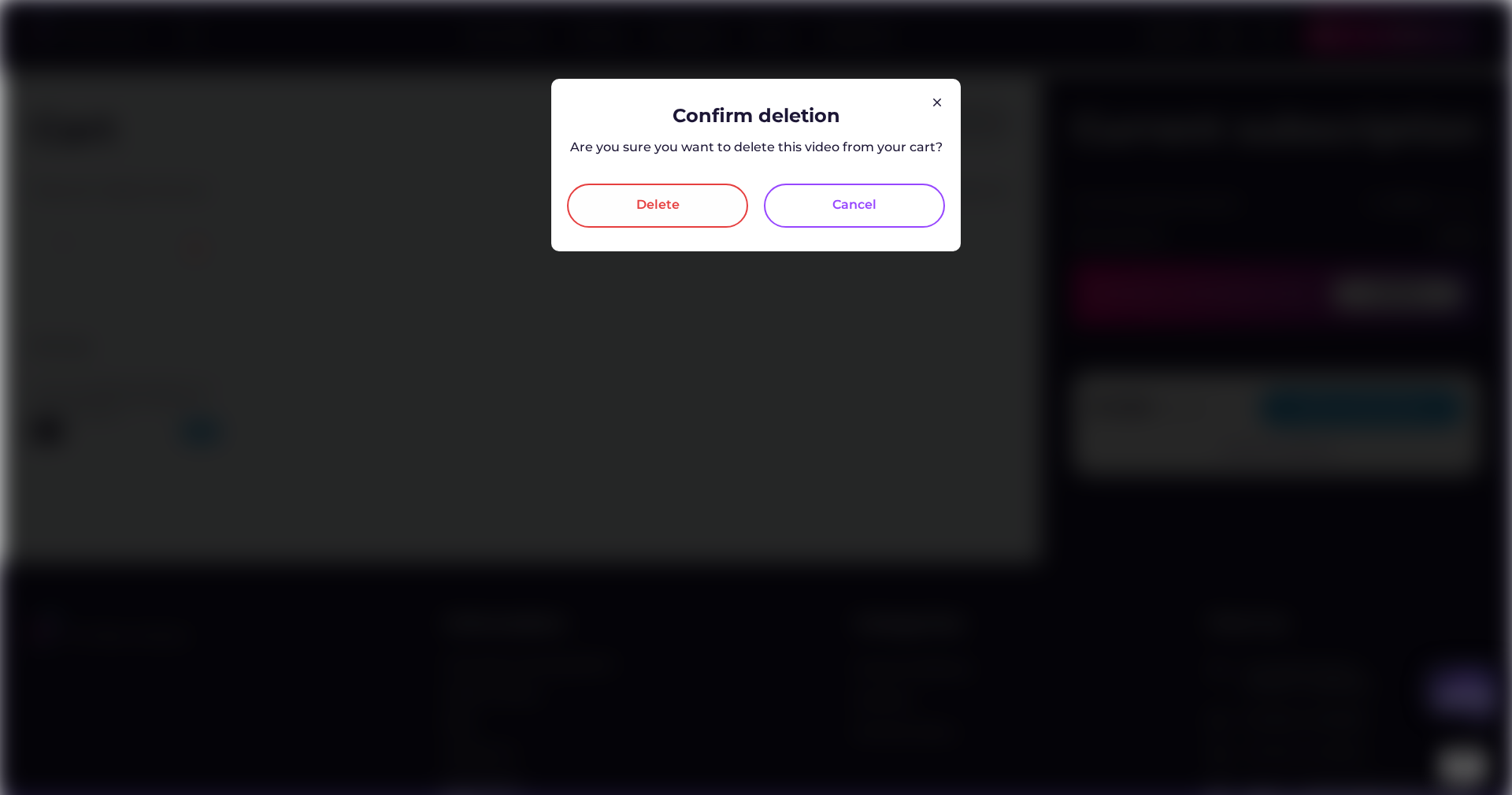
click at [692, 214] on div "Delete" at bounding box center [657, 205] width 181 height 44
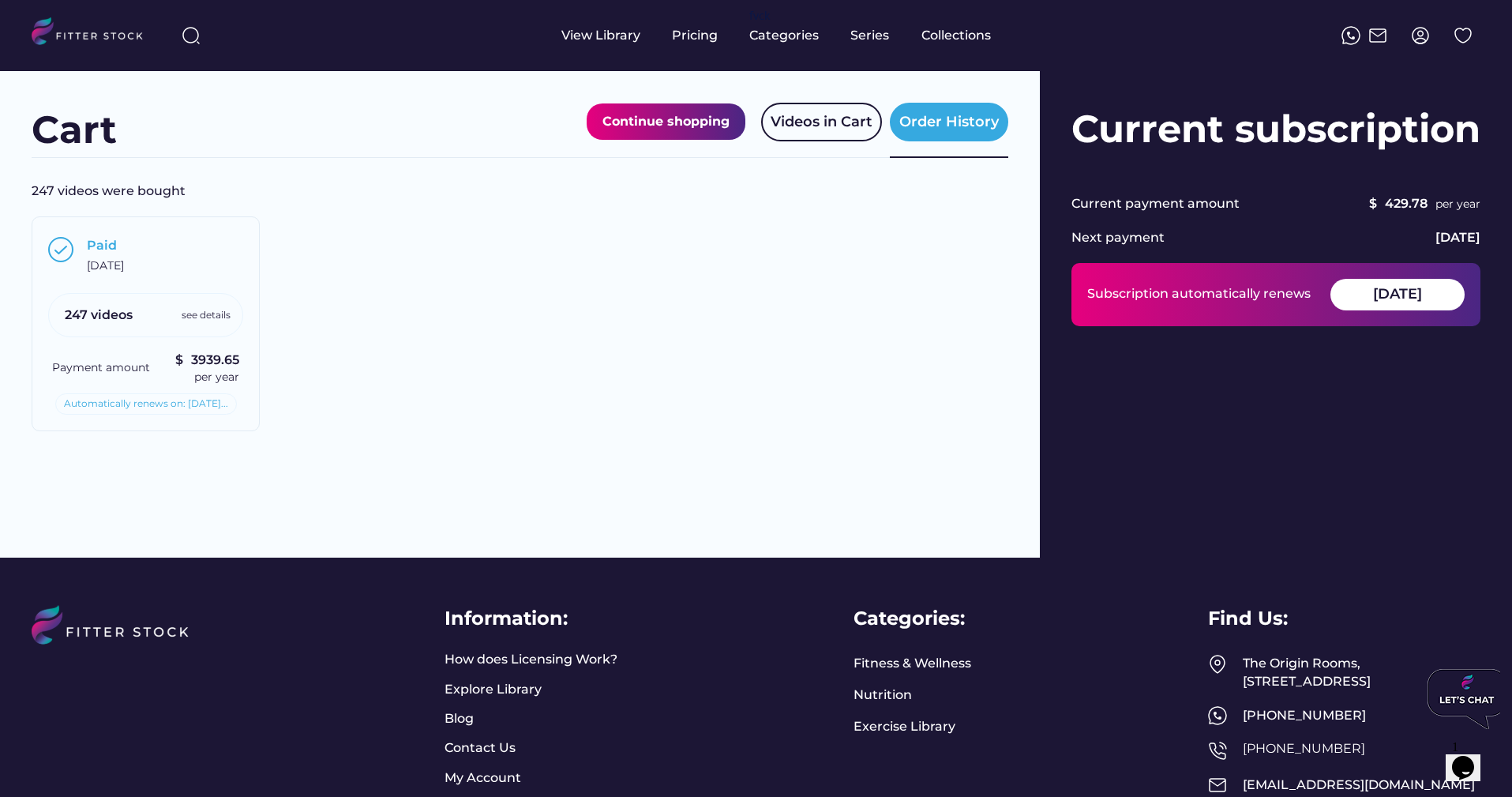
click at [1420, 26] on img at bounding box center [1420, 35] width 19 height 19
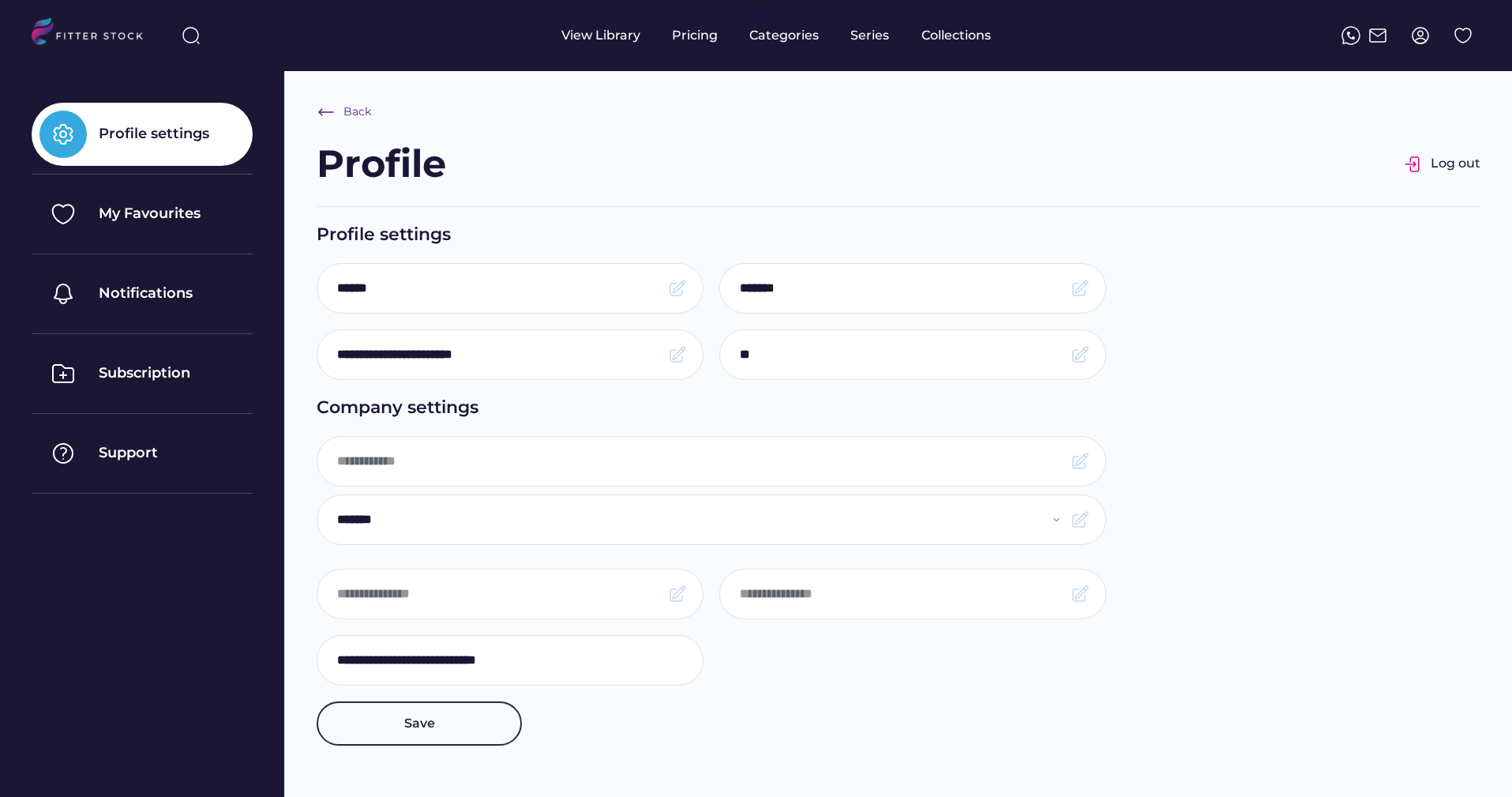
type input "********"
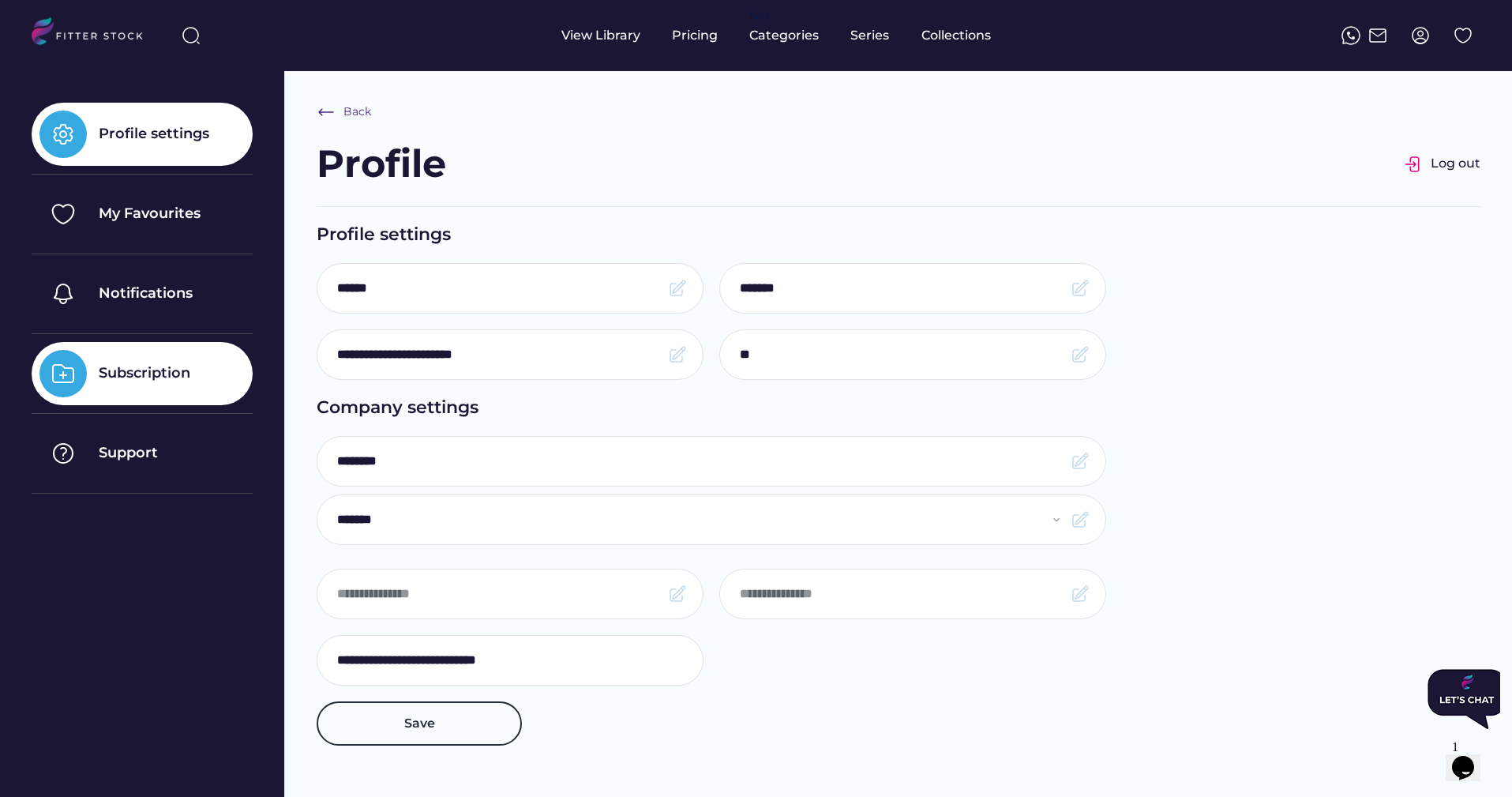
click at [160, 369] on div "Subscription" at bounding box center [144, 373] width 92 height 20
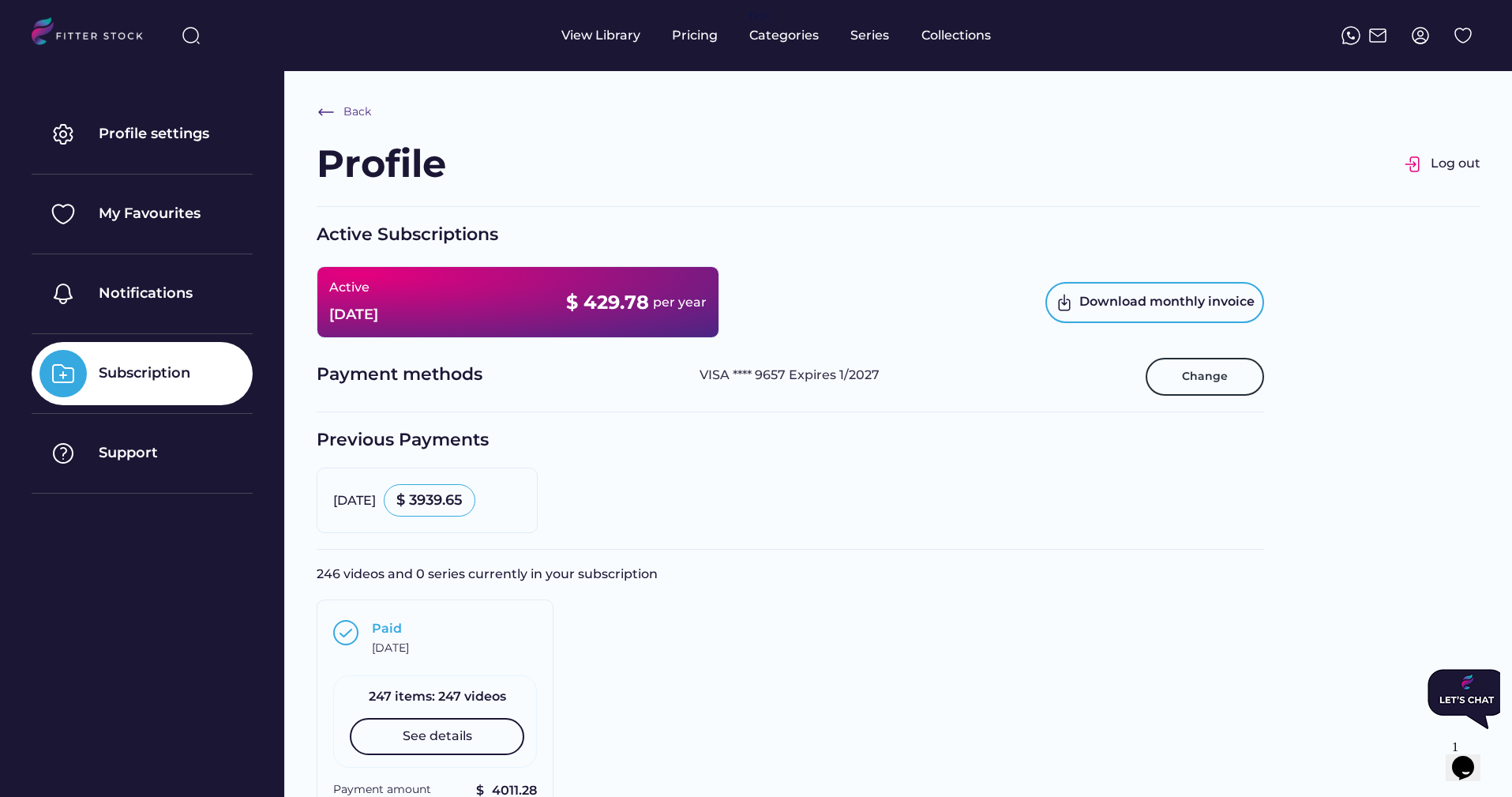
click at [517, 305] on div "Active [DATE] $ 429.78 per year" at bounding box center [518, 301] width 403 height 72
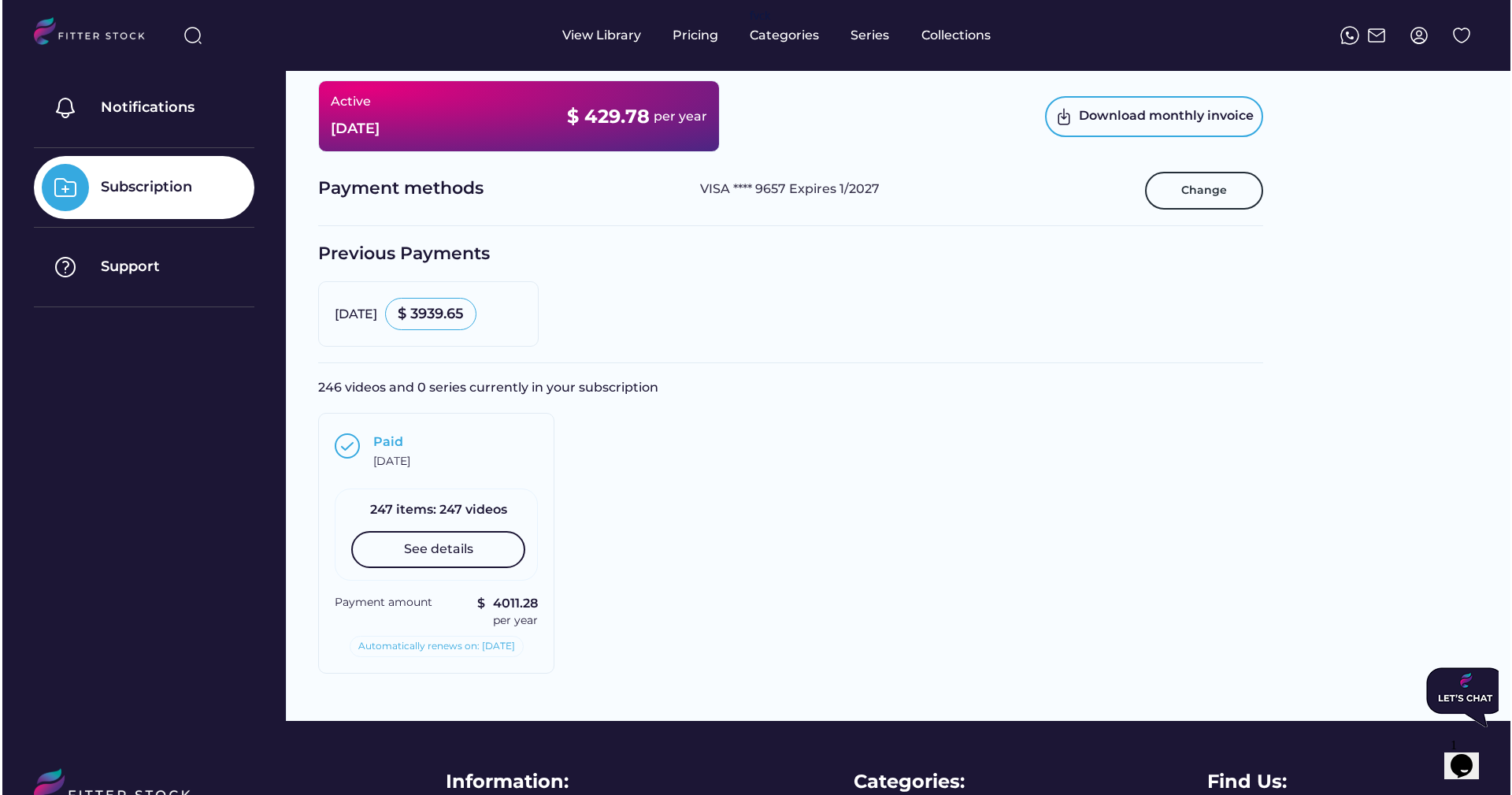
scroll to position [189, 0]
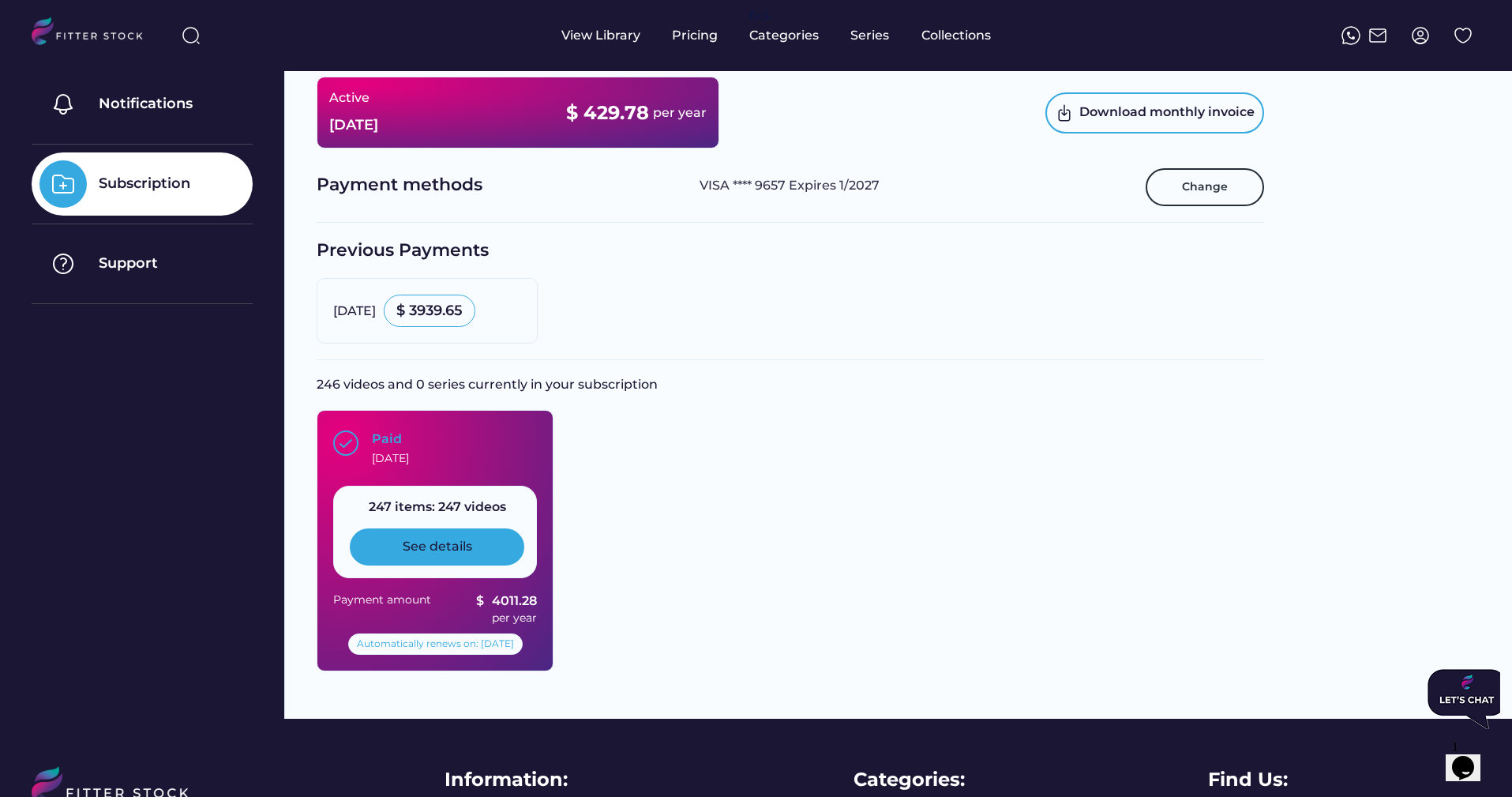
click at [478, 551] on div "See details" at bounding box center [437, 546] width 175 height 36
click at [483, 536] on div "See details" at bounding box center [437, 546] width 175 height 36
click at [415, 536] on div "See details" at bounding box center [437, 546] width 175 height 36
click at [422, 540] on div "See details" at bounding box center [438, 546] width 70 height 17
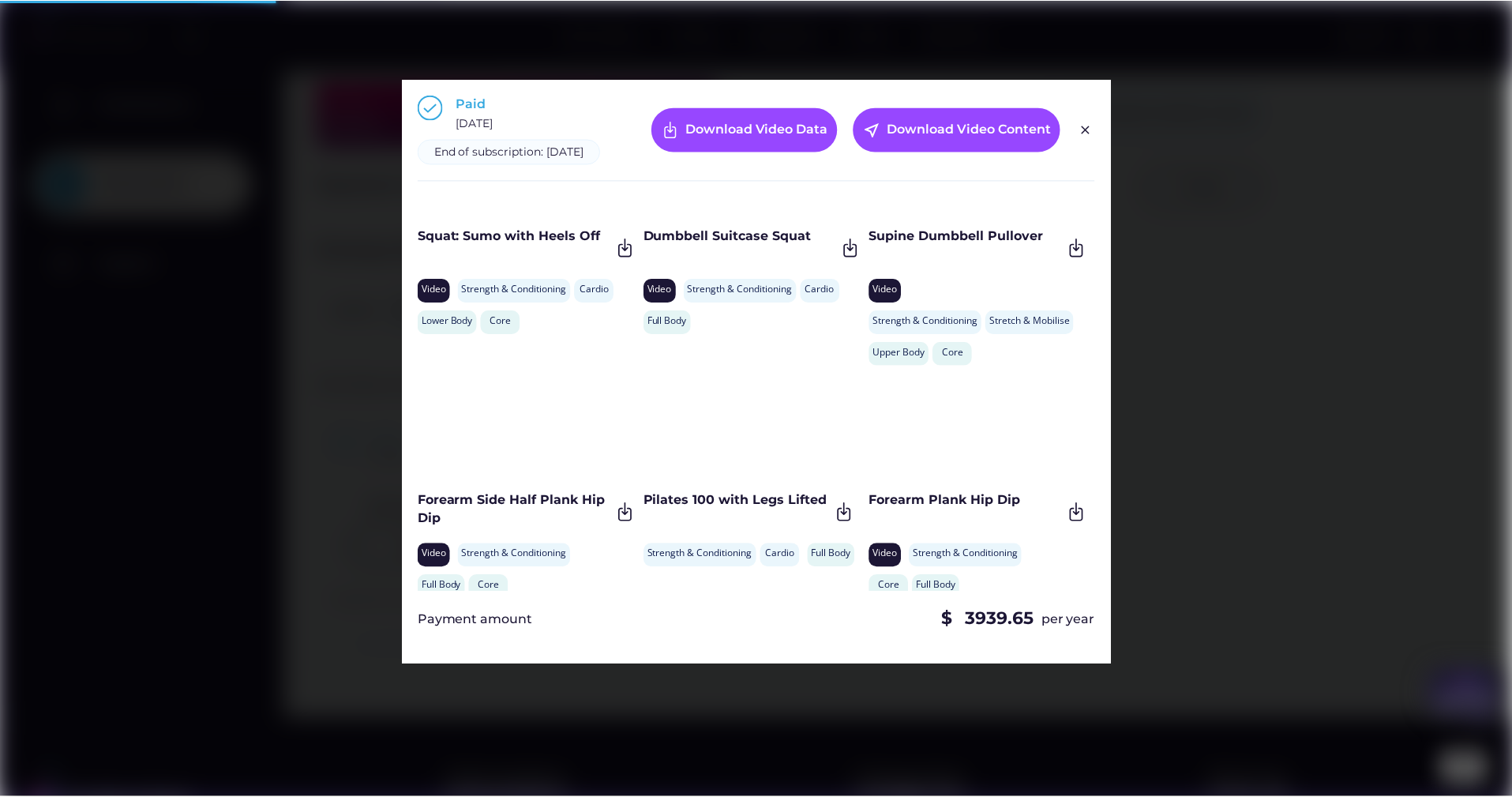
scroll to position [2891, 0]
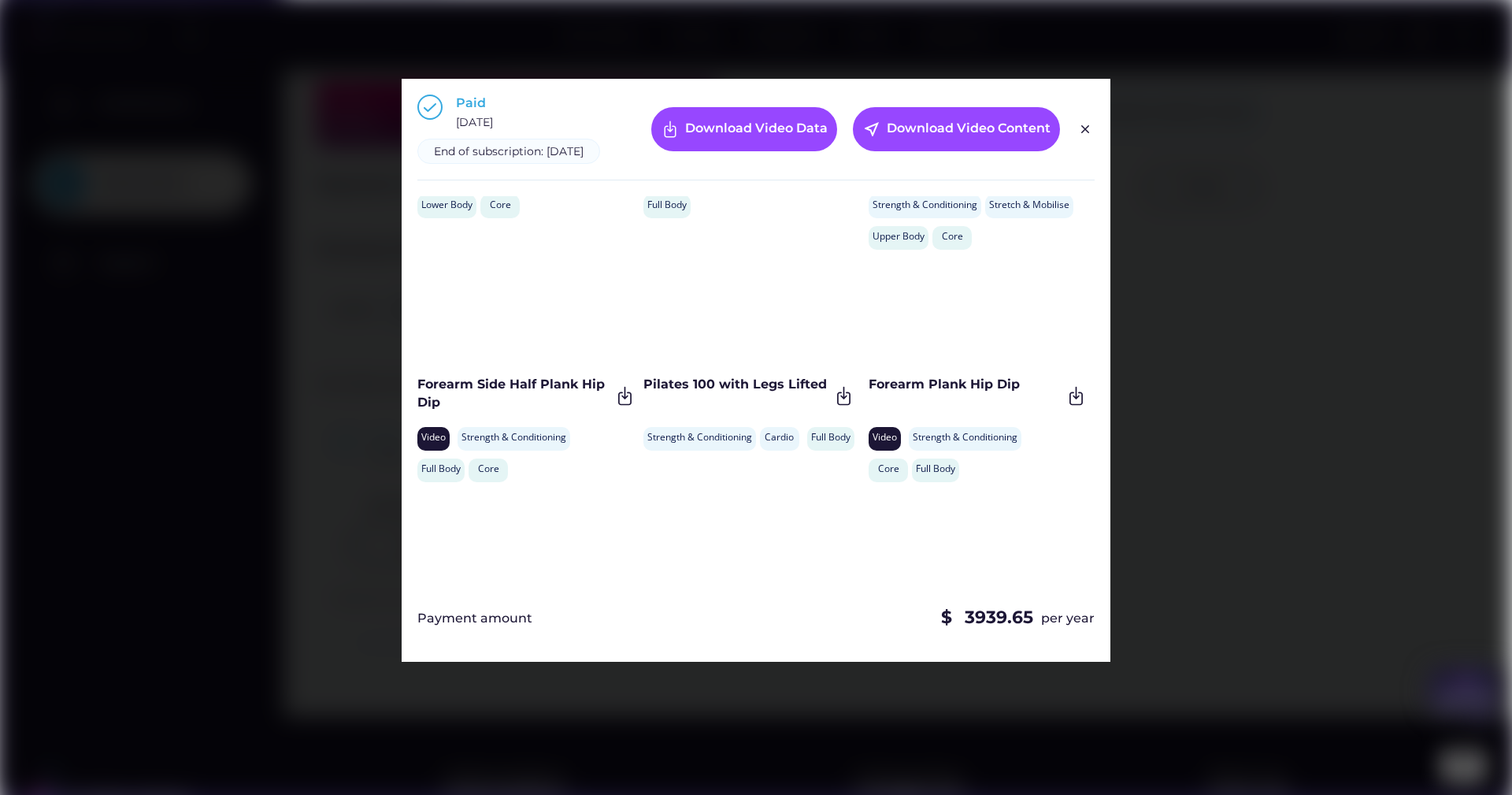
click at [1284, 108] on div at bounding box center [756, 397] width 1512 height 795
